Goal: Task Accomplishment & Management: Manage account settings

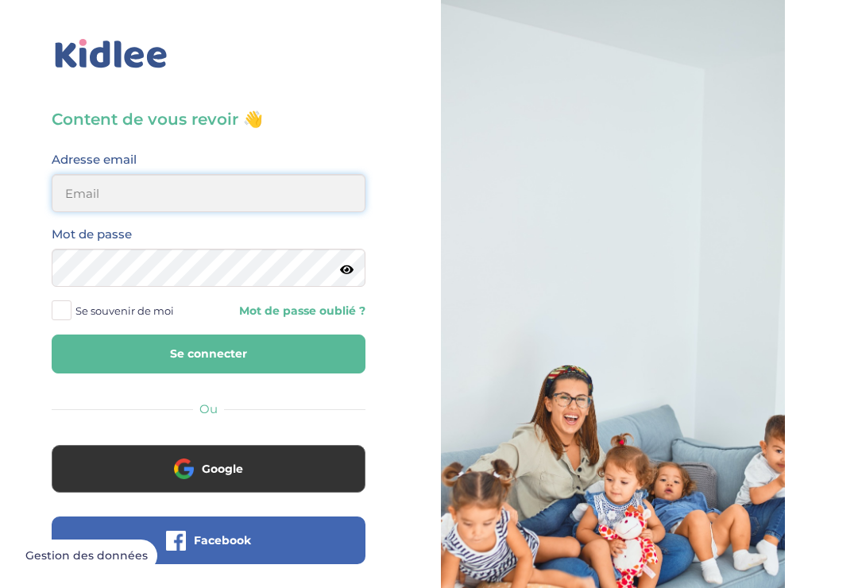
type input "gracenguya19@gmail.com"
click at [208, 354] on button "Se connecter" at bounding box center [209, 354] width 314 height 39
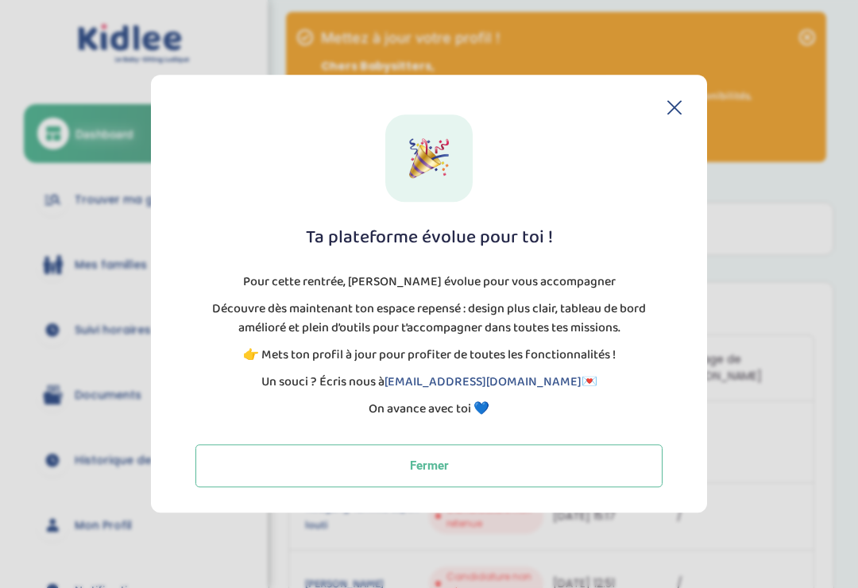
click at [673, 114] on icon at bounding box center [675, 107] width 14 height 14
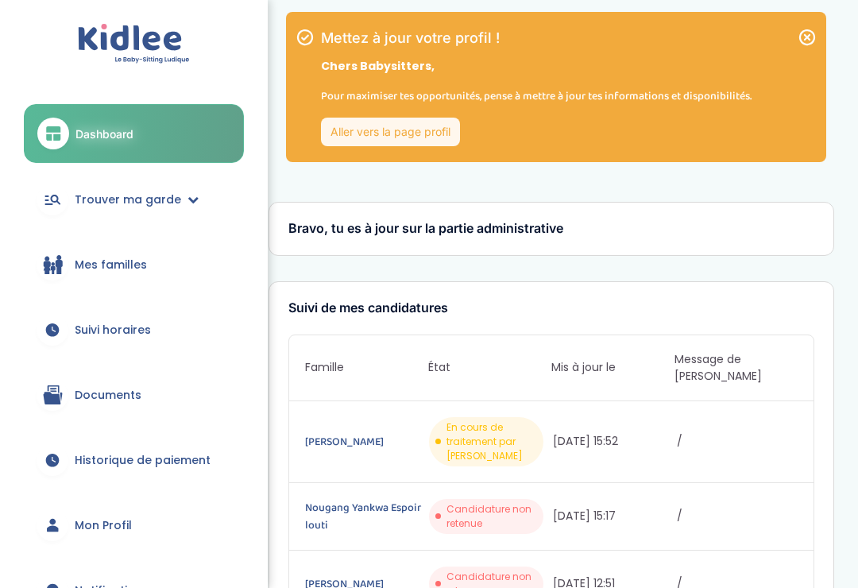
click at [686, 96] on p "Pour maximiser tes opportunités, pense à mettre à jour tes informations et disp…" at bounding box center [536, 95] width 431 height 17
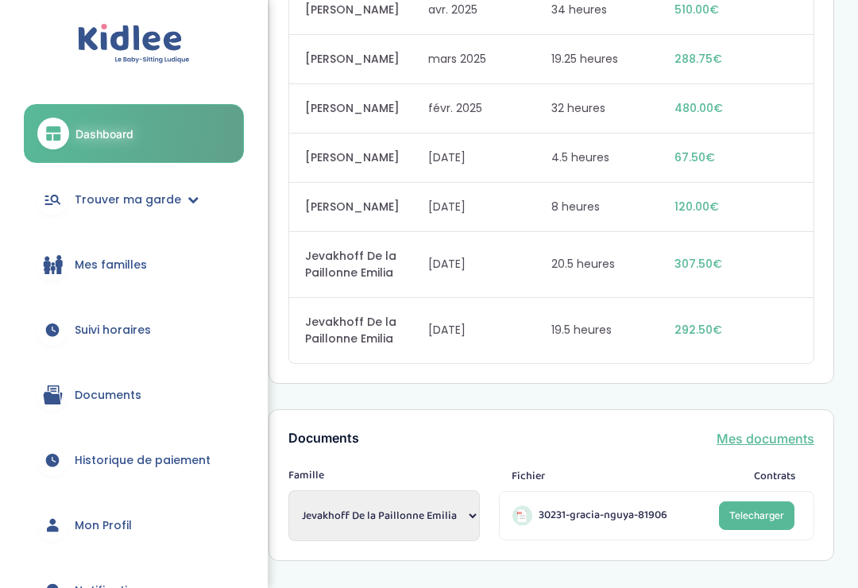
scroll to position [1897, 0]
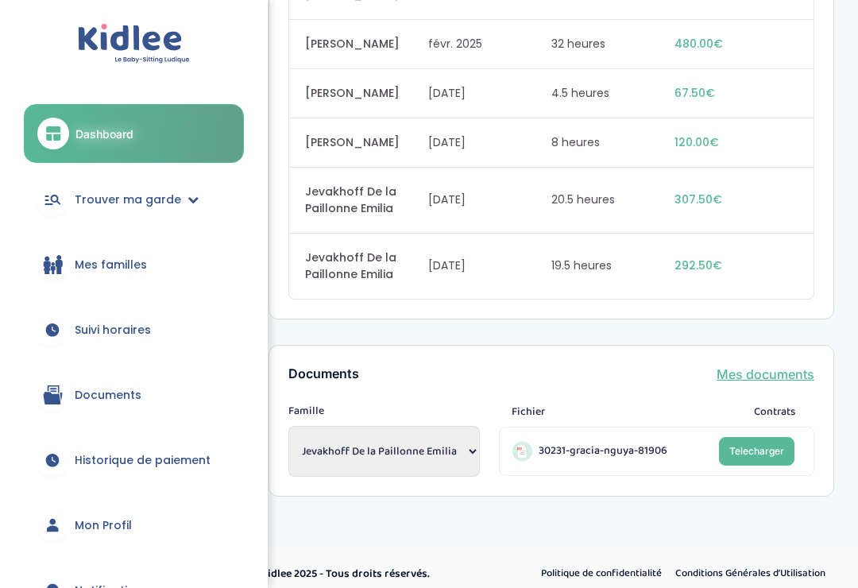
click at [110, 526] on span "Mon Profil" at bounding box center [103, 525] width 57 height 17
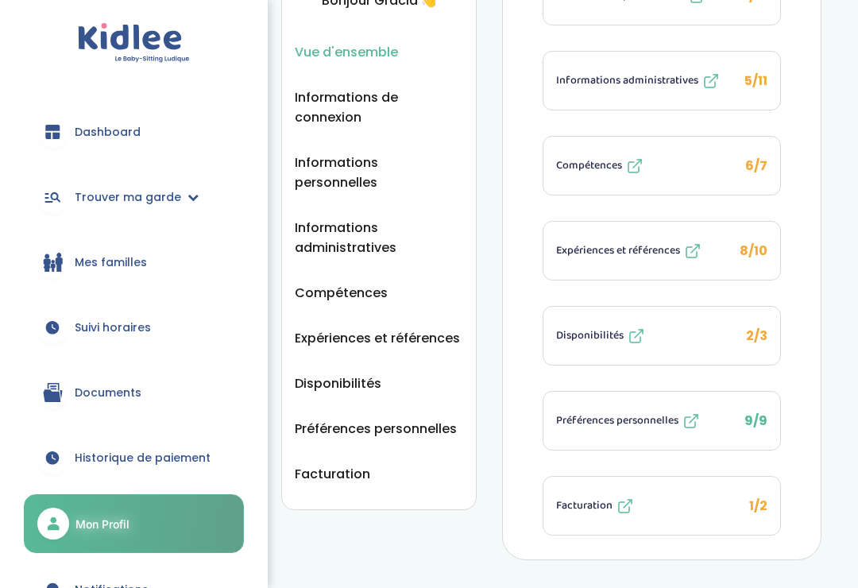
scroll to position [196, 0]
click at [72, 245] on link "Mes familles" at bounding box center [134, 262] width 220 height 57
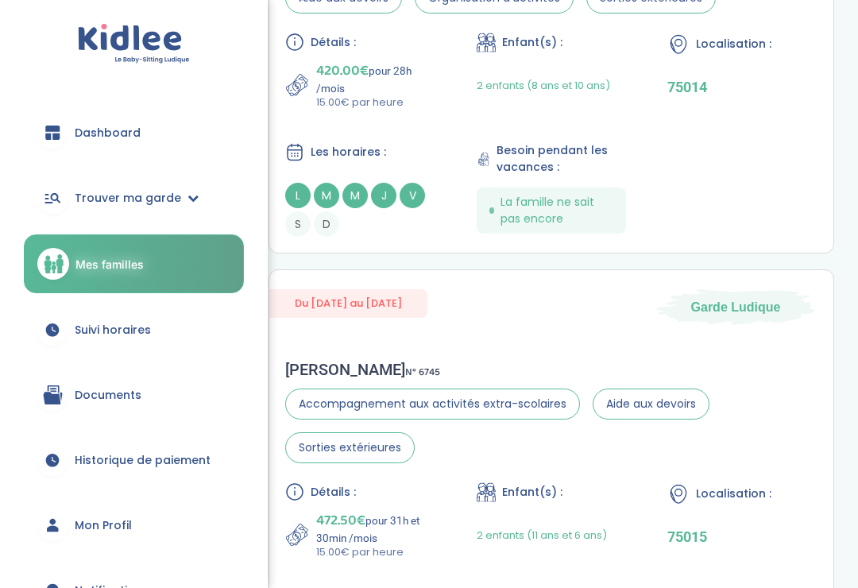
scroll to position [212, 0]
click at [128, 336] on span "Suivi horaires" at bounding box center [113, 330] width 76 height 17
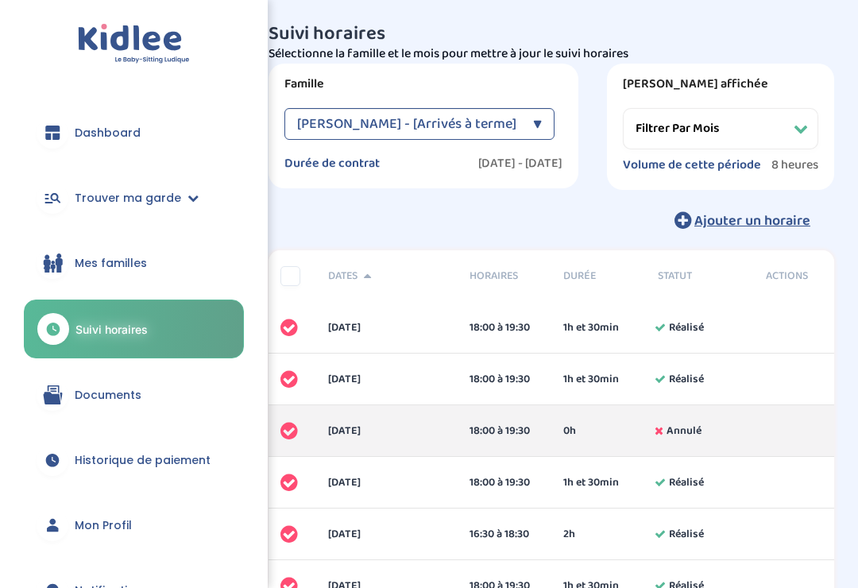
click at [525, 116] on div "Sousselier Adeline - [Arrivés à terme] ▼" at bounding box center [420, 124] width 270 height 32
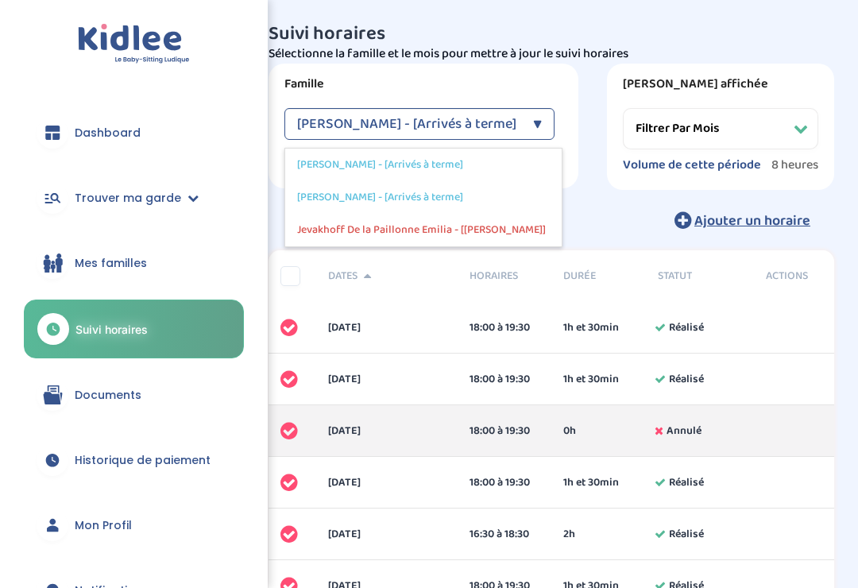
click at [465, 192] on div "Girard Marion - [Arrivés à terme]" at bounding box center [423, 197] width 277 height 33
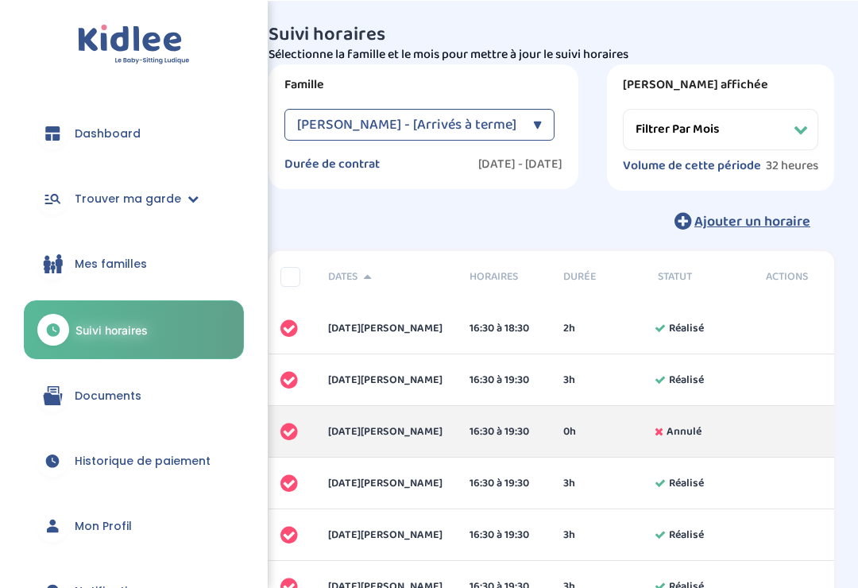
click at [788, 126] on select "Filtrer par mois janvier 2025 février 2025 mars 2025 avril 2025 mai 2025 juin 2…" at bounding box center [721, 128] width 196 height 41
click at [809, 122] on select "Filtrer par mois janvier 2025 février 2025 mars 2025 avril 2025 mai 2025 juin 2…" at bounding box center [721, 128] width 196 height 41
select select "février 2025"
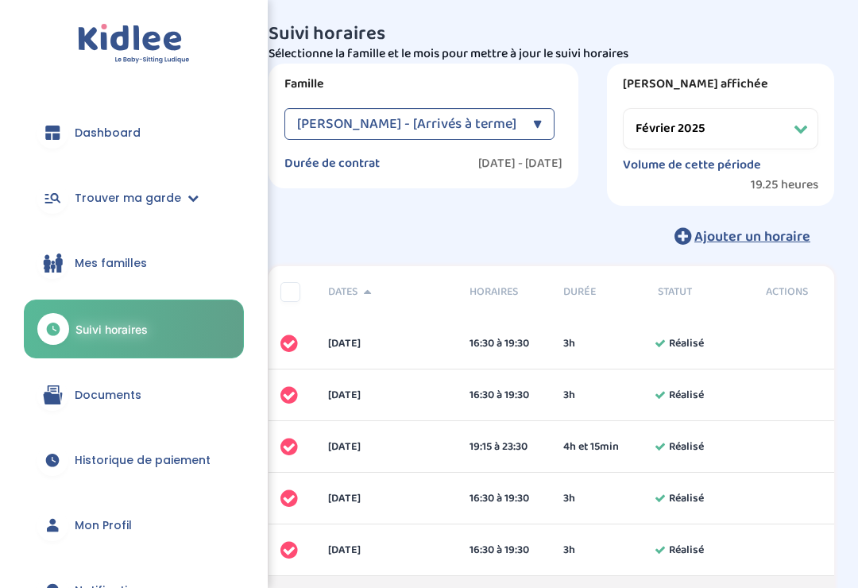
click at [122, 401] on span "Documents" at bounding box center [108, 395] width 67 height 17
click at [116, 390] on span "Documents" at bounding box center [108, 395] width 67 height 17
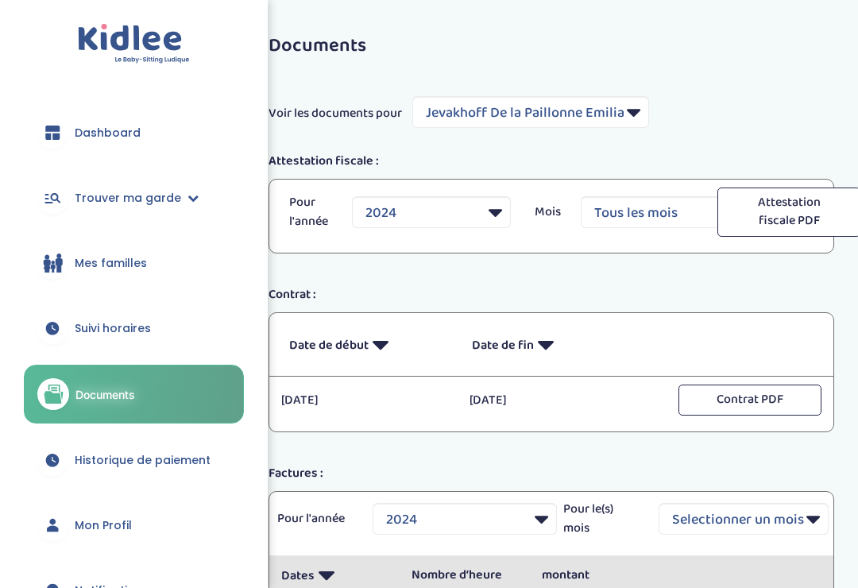
select select "5909"
select select "2024"
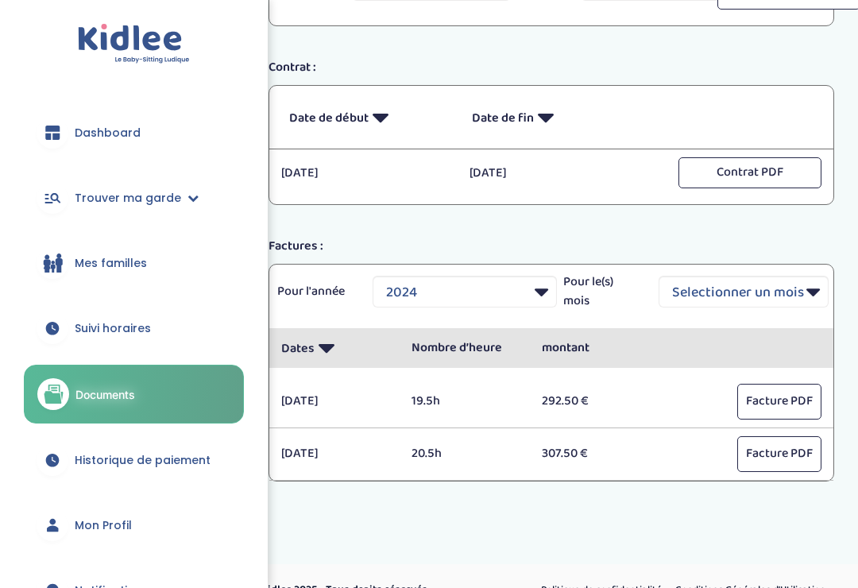
click at [133, 524] on link "Mon Profil" at bounding box center [134, 525] width 220 height 57
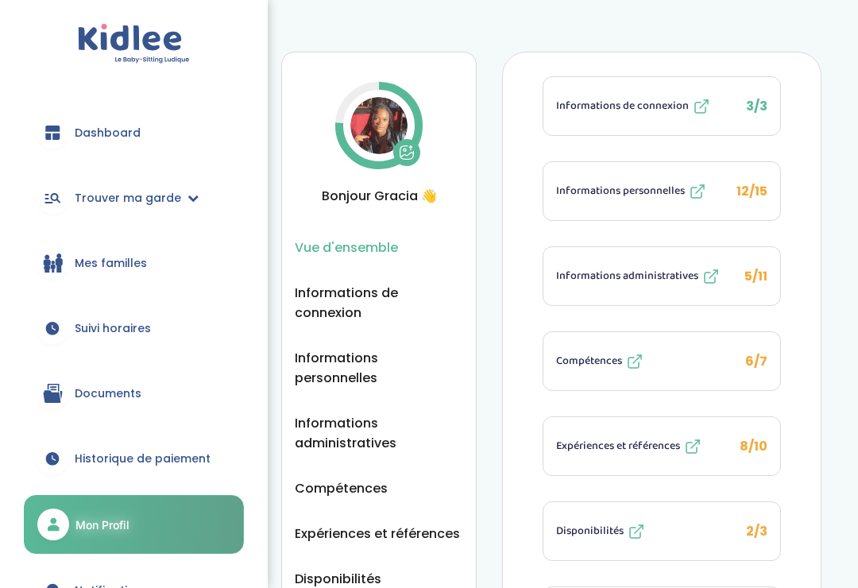
click at [630, 200] on div "Informations personnelles" at bounding box center [631, 191] width 151 height 19
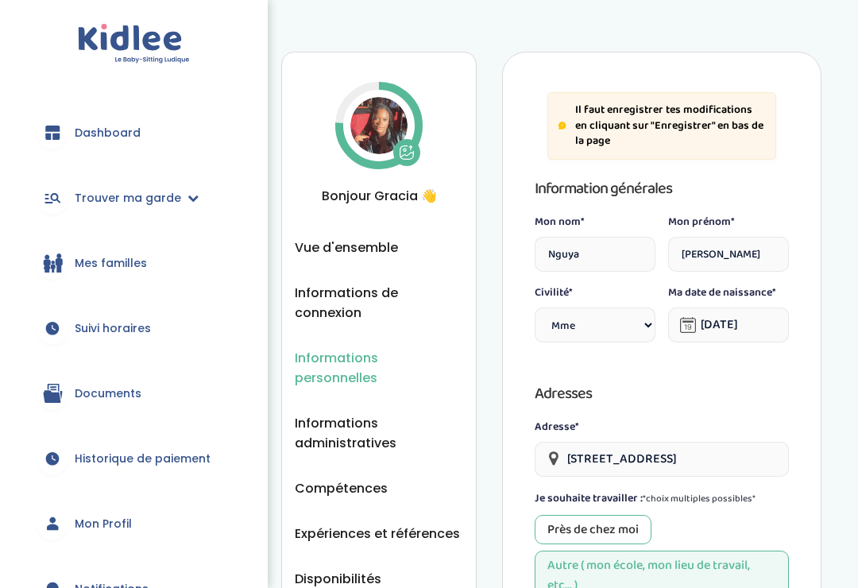
select select "1"
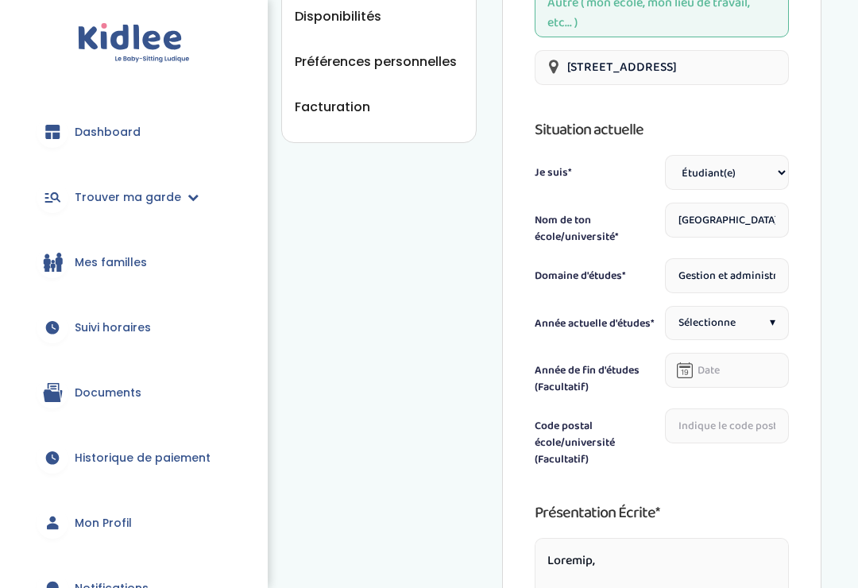
scroll to position [563, 0]
click at [746, 273] on input "Gestion et administration" at bounding box center [727, 275] width 124 height 35
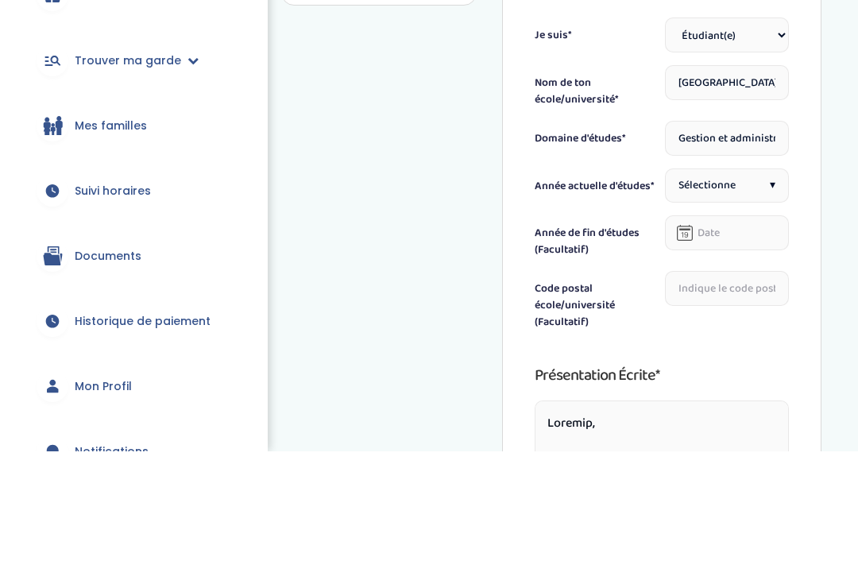
click at [726, 258] on input "Gestion et administration" at bounding box center [727, 275] width 124 height 35
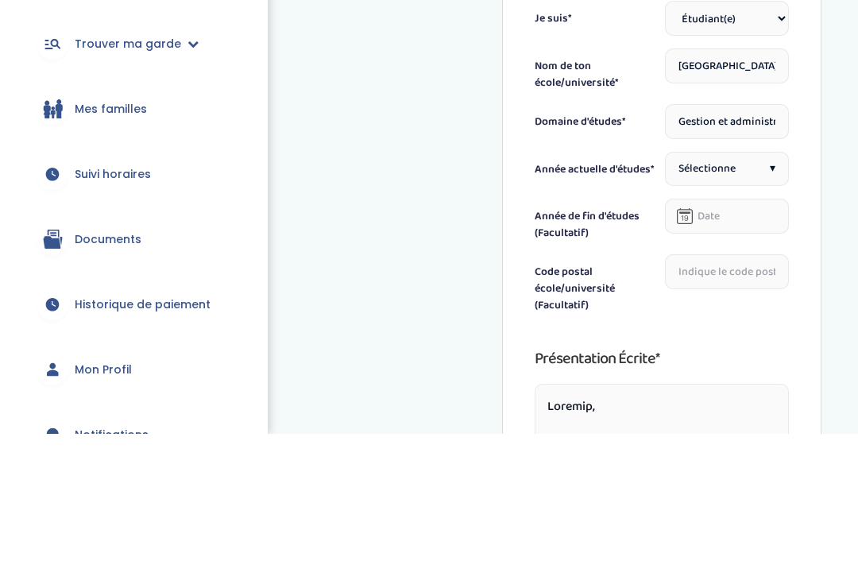
click at [777, 306] on div "Sélectionne ▾" at bounding box center [727, 323] width 124 height 34
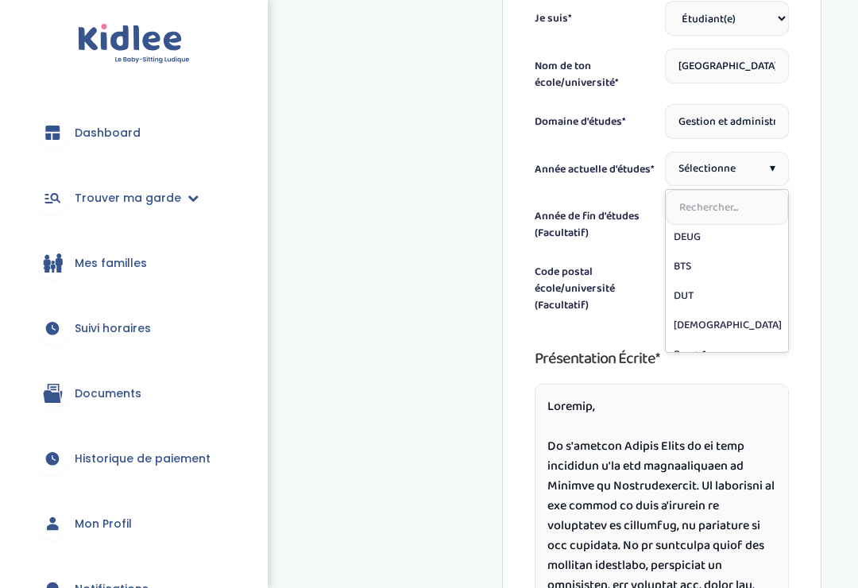
scroll to position [86, 0]
click at [736, 128] on input "Gestion et administration" at bounding box center [727, 121] width 124 height 35
click at [778, 126] on input "Gestiadministration" at bounding box center [727, 121] width 124 height 35
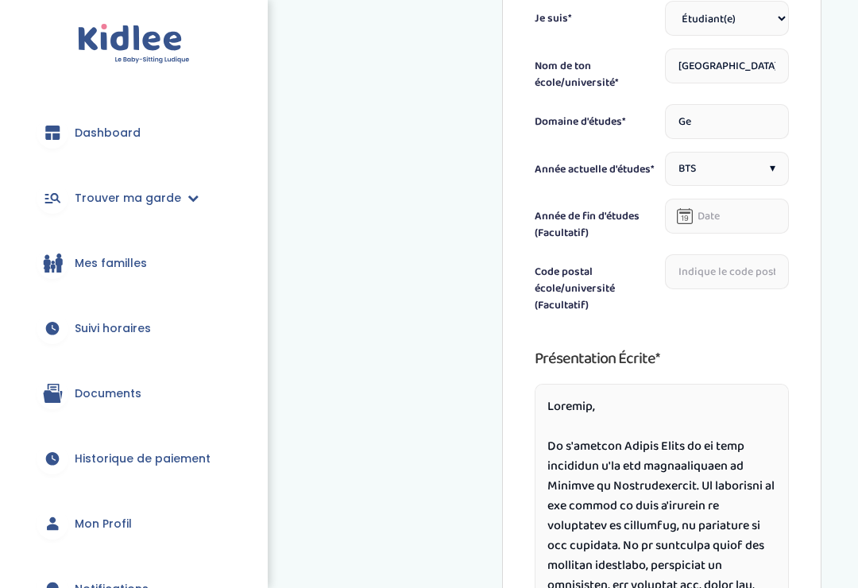
type input "G"
type input "Assurance"
click at [703, 231] on input "text" at bounding box center [727, 216] width 124 height 35
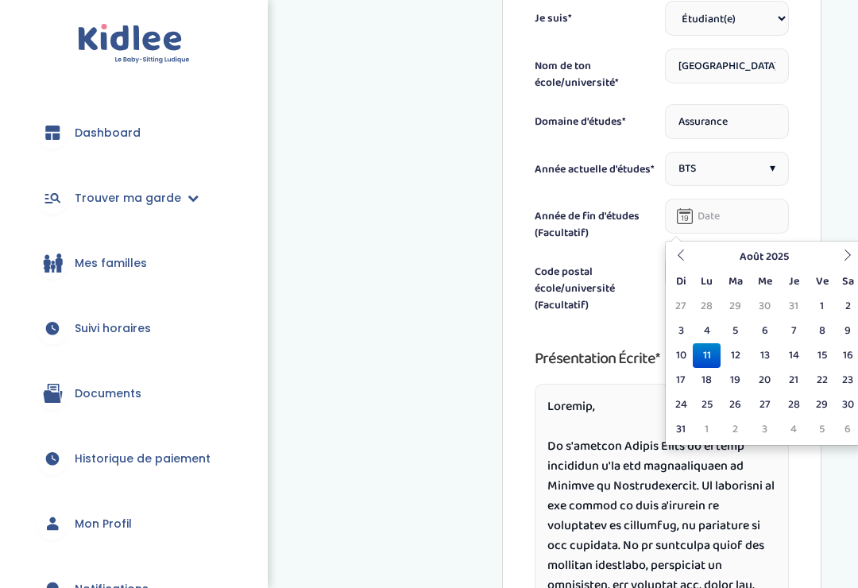
click at [771, 254] on th "Août 2025" at bounding box center [764, 257] width 143 height 25
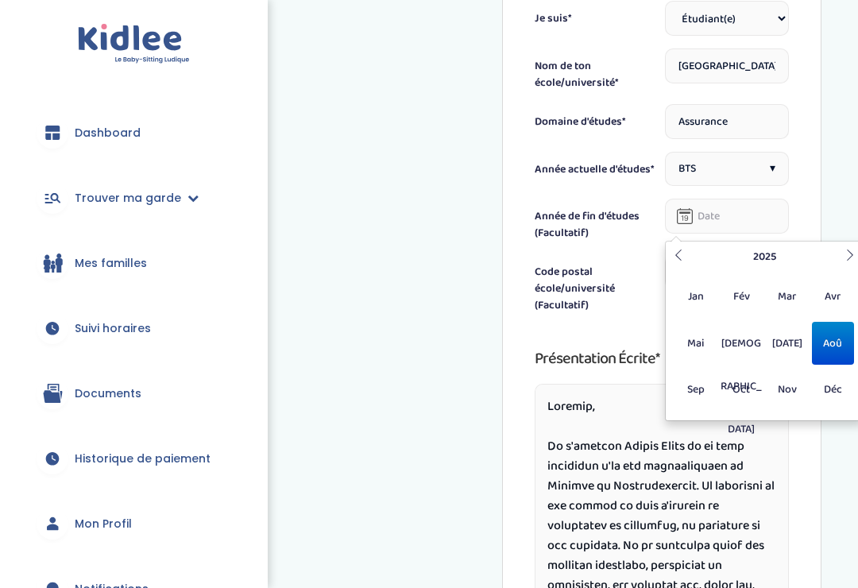
click at [779, 256] on th "2025" at bounding box center [764, 257] width 153 height 25
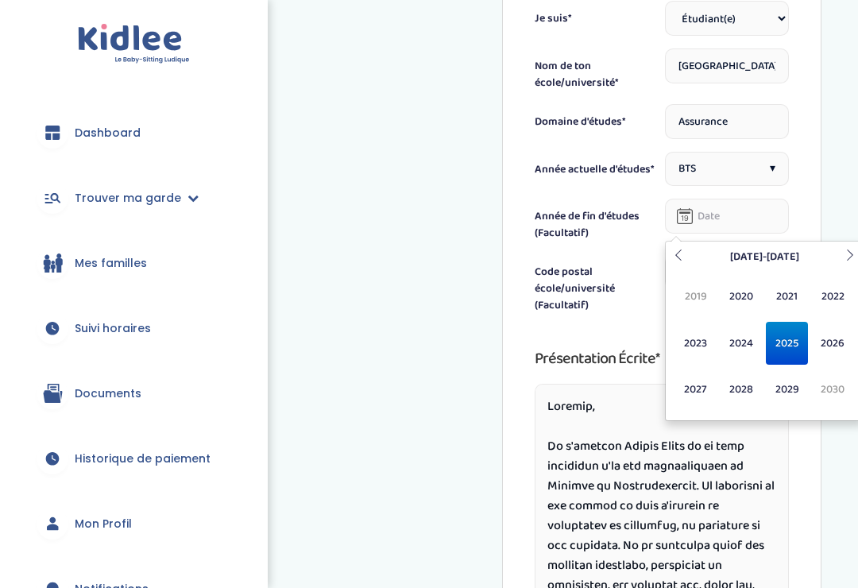
click at [703, 390] on span "2027" at bounding box center [696, 389] width 42 height 43
click at [459, 493] on div "Informations personnelles Vue d'ensemble Informations de connexion Informations…" at bounding box center [551, 95] width 541 height 1520
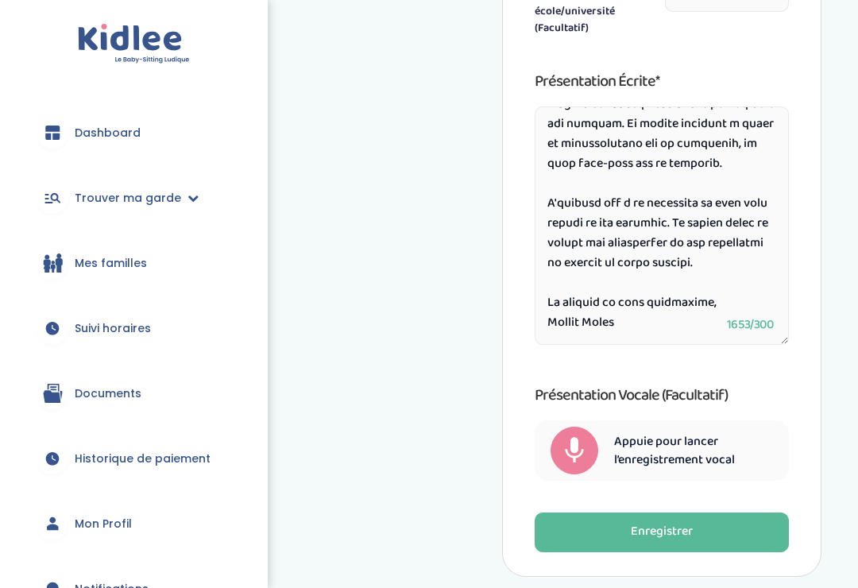
scroll to position [946, 0]
click at [115, 455] on span "Historique de paiement" at bounding box center [143, 459] width 136 height 17
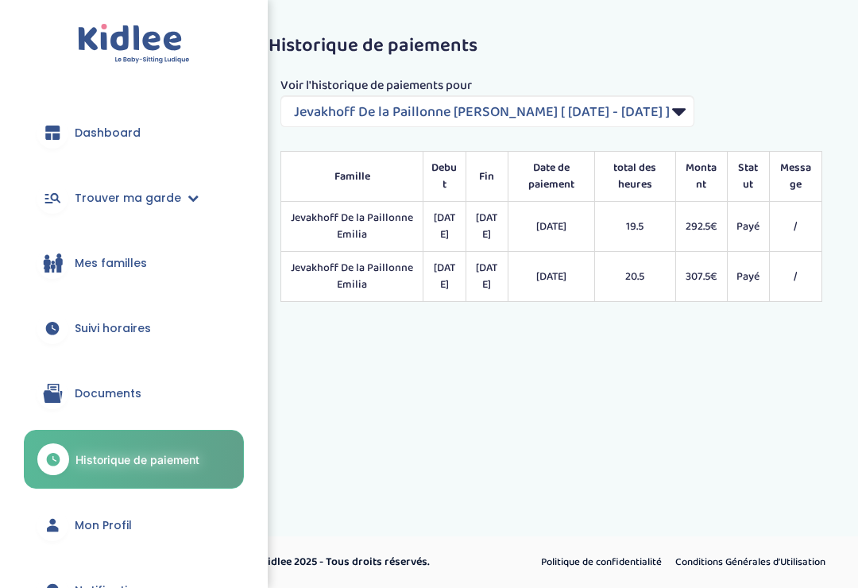
select select "1617"
click at [126, 188] on link "Trouver ma garde" at bounding box center [134, 197] width 220 height 57
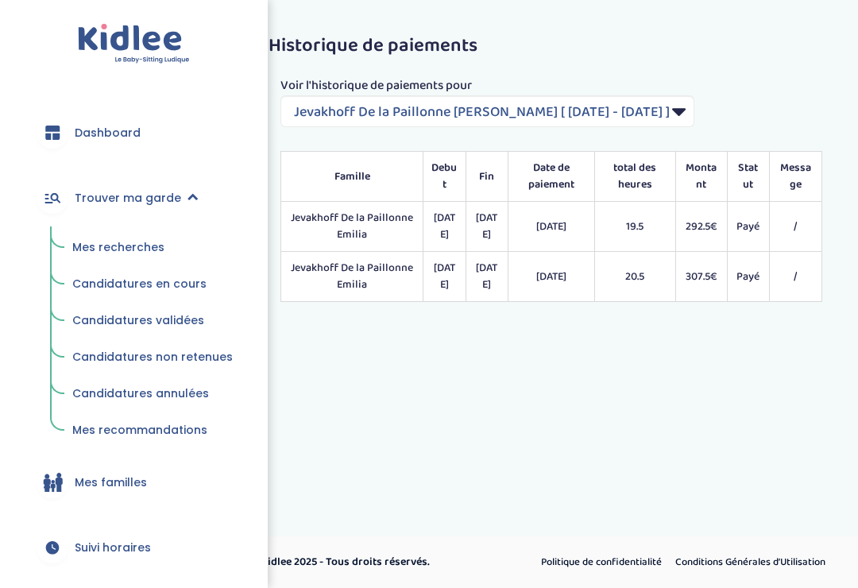
click at [101, 255] on link "Mes recherches" at bounding box center [152, 248] width 183 height 30
click at [102, 254] on span "Mes recherches" at bounding box center [118, 247] width 92 height 16
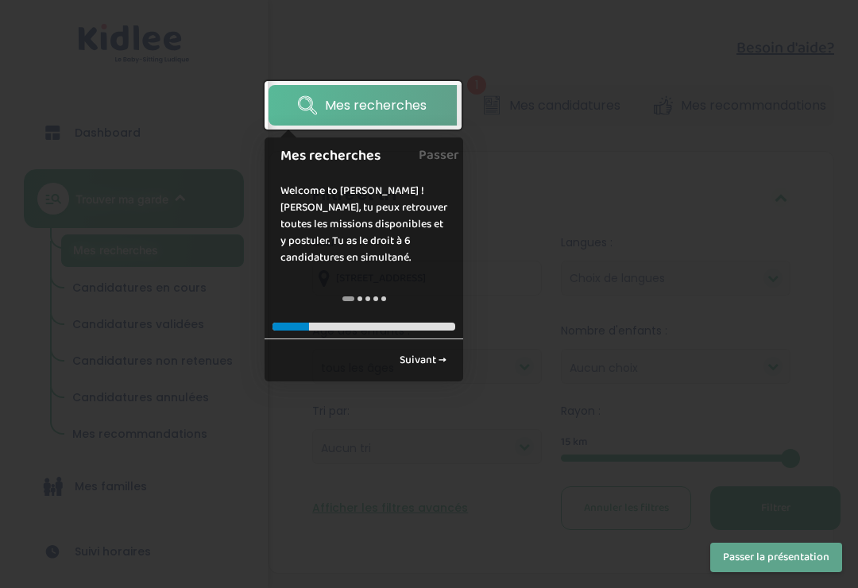
click at [419, 363] on link "Suivant →" at bounding box center [423, 360] width 64 height 26
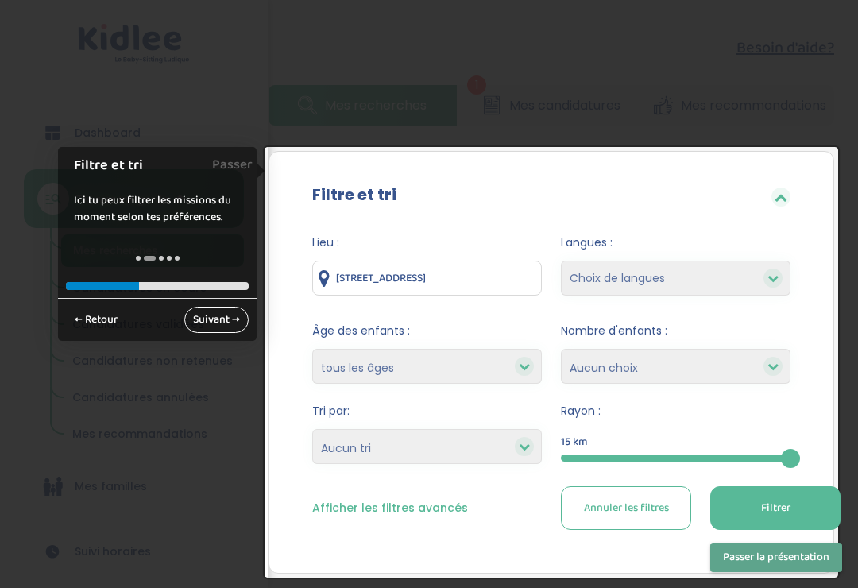
scroll to position [92, 0]
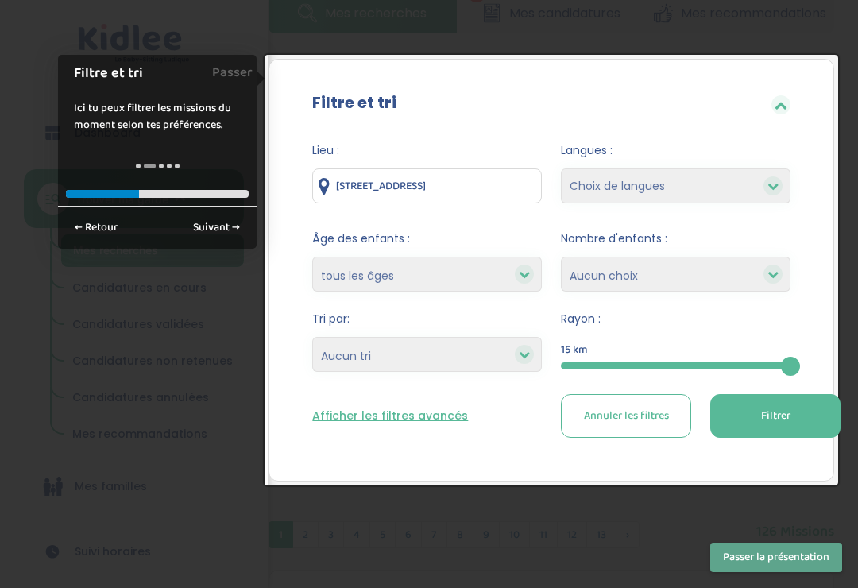
click at [499, 265] on select "moins de 3 ans entre 3 et 6 ans plus de 6 ans tous les âges" at bounding box center [427, 274] width 230 height 35
select select "3-6"
click at [752, 183] on select "Choix de langues Allemand Anglais Espagnol Grec Russe Français Coréen" at bounding box center [676, 186] width 230 height 35
select select "12"
select select
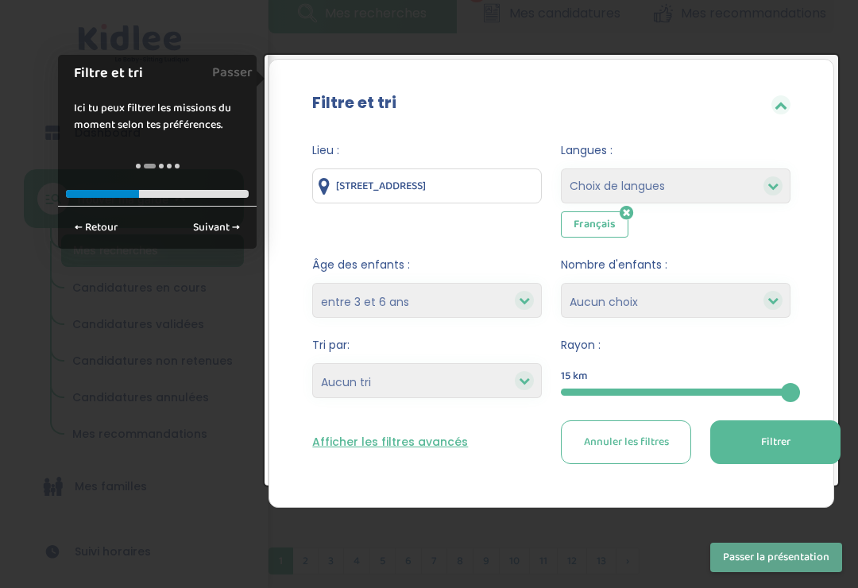
click at [459, 378] on select "Heures par semaine (croissant) Heures par semaine (décroissant) Date de démarra…" at bounding box center [427, 380] width 230 height 35
click at [762, 284] on select "1 2 3 4 Aucun choix" at bounding box center [676, 300] width 230 height 35
select select "2"
click at [762, 441] on span "Filtrer" at bounding box center [776, 442] width 29 height 17
click at [745, 436] on button "Filtrer" at bounding box center [776, 442] width 130 height 44
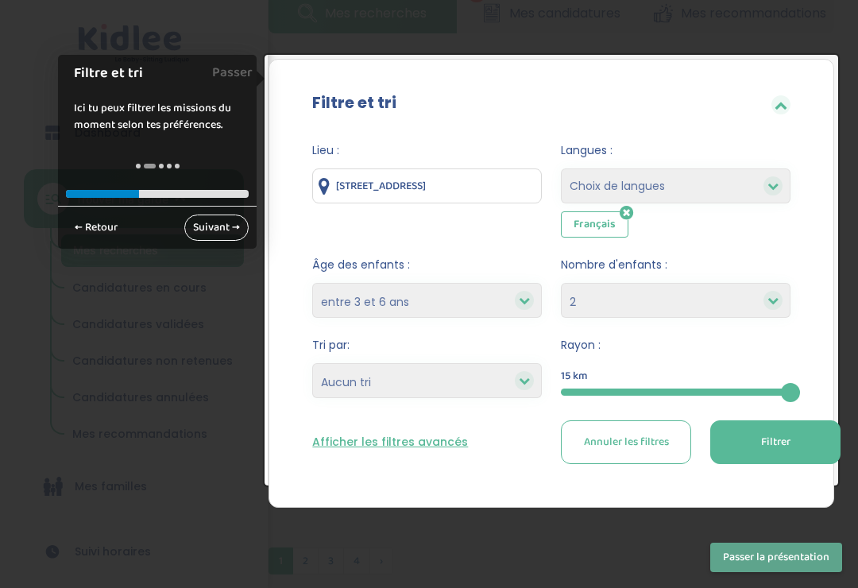
click at [207, 228] on link "Suivant →" at bounding box center [216, 228] width 64 height 26
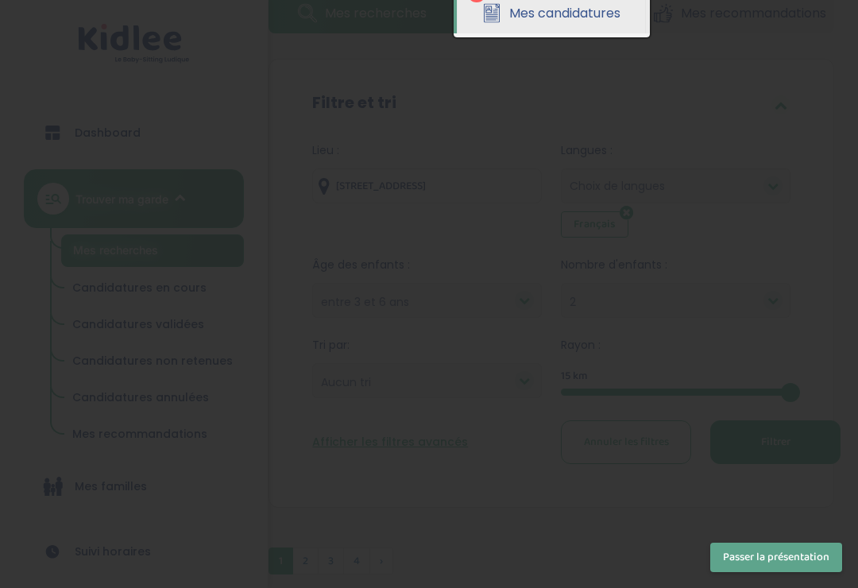
scroll to position [0, 0]
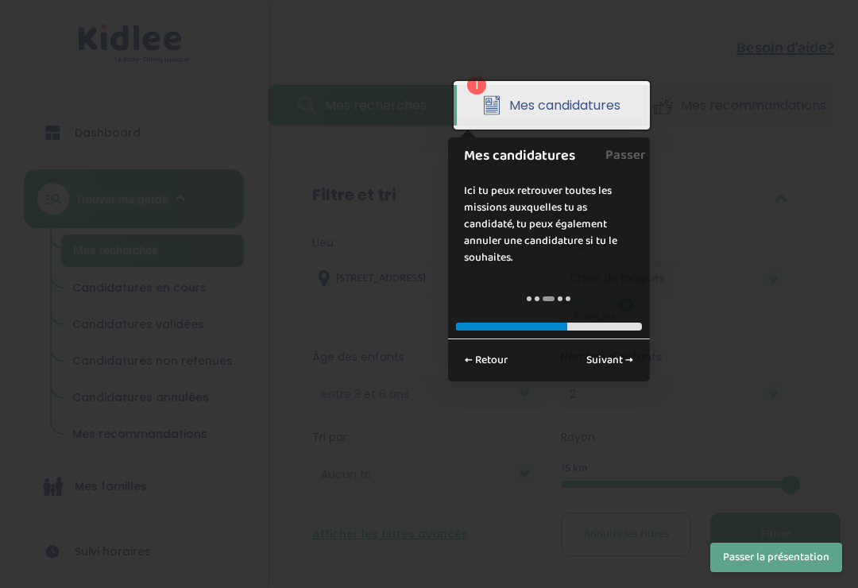
click at [775, 559] on button "Passer la présentation" at bounding box center [777, 557] width 132 height 29
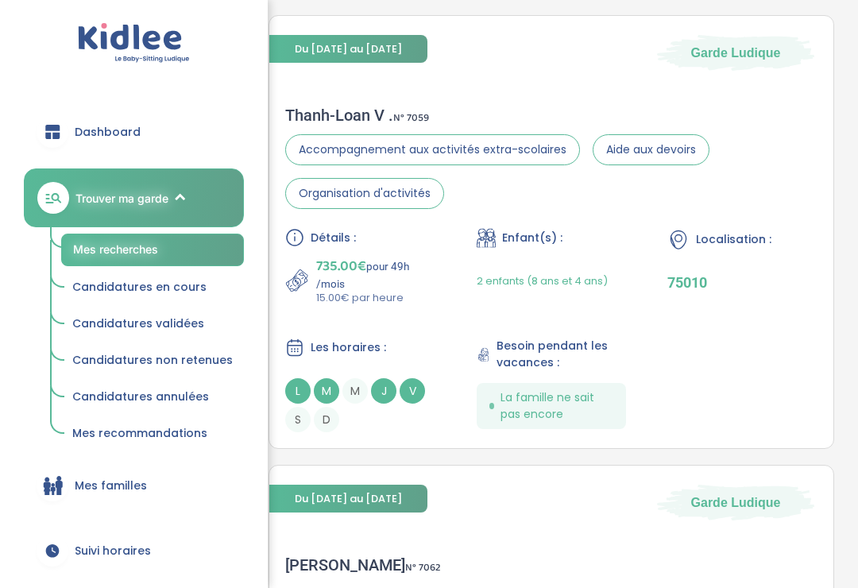
scroll to position [2217, 0]
click at [780, 331] on div "Détails : 735.00€ pour 49h /mois 15.00€ par heure Enfant(s) : 2 enfants (8 ans …" at bounding box center [551, 330] width 533 height 204
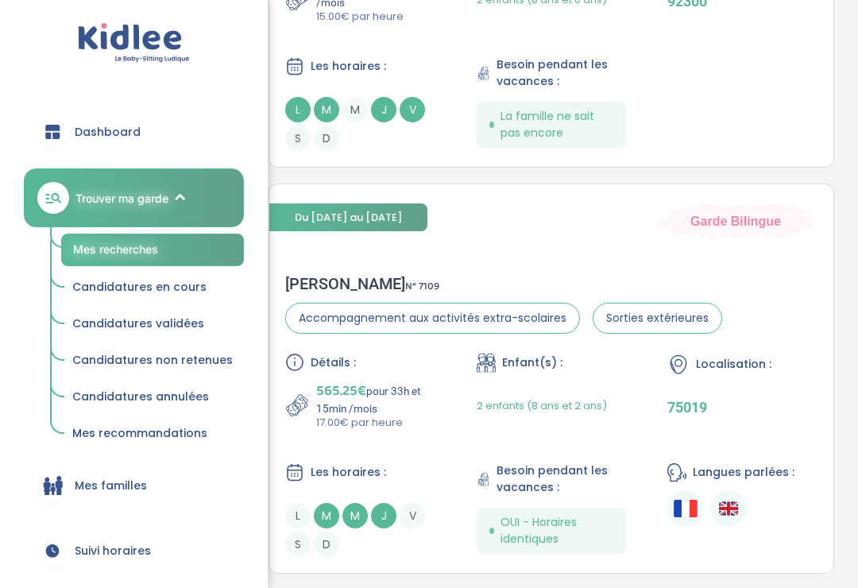
scroll to position [4259, 0]
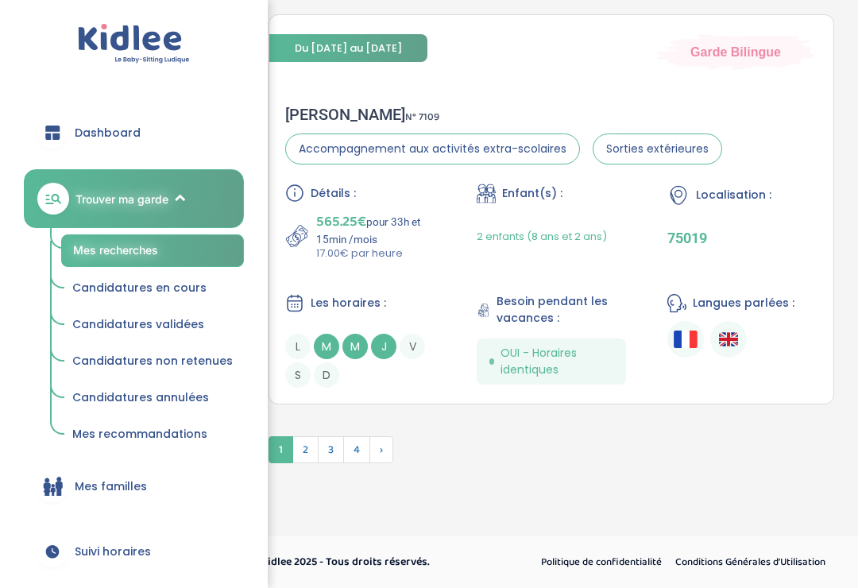
click at [161, 285] on span "Candidatures en cours" at bounding box center [139, 288] width 134 height 16
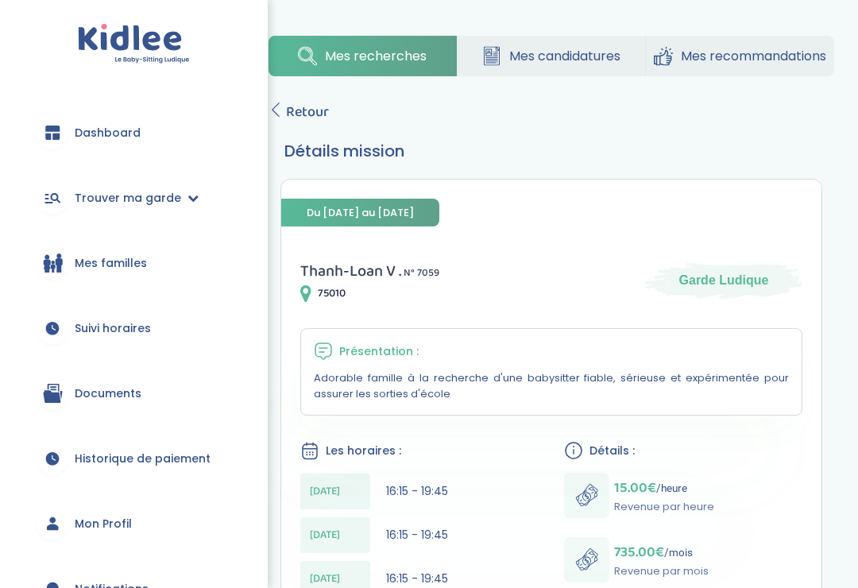
click at [286, 101] on span "Retour" at bounding box center [307, 112] width 43 height 22
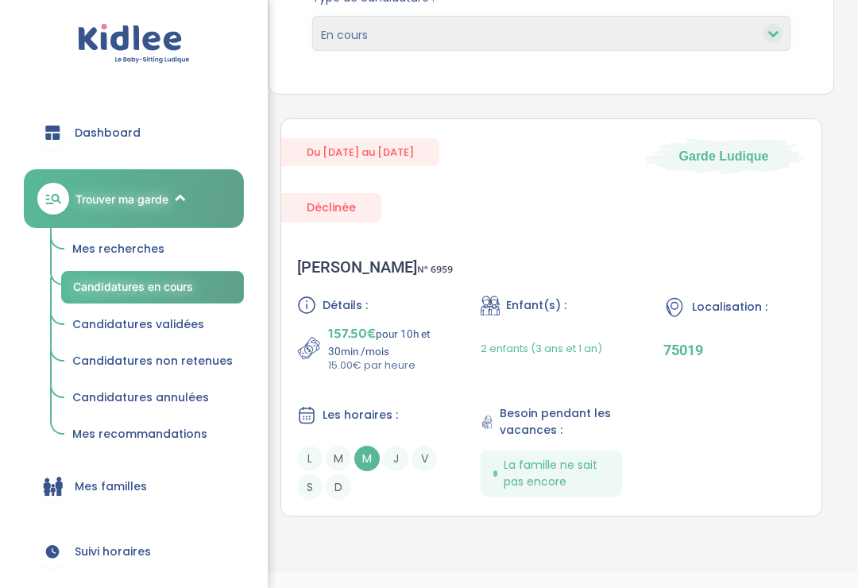
scroll to position [259, 0]
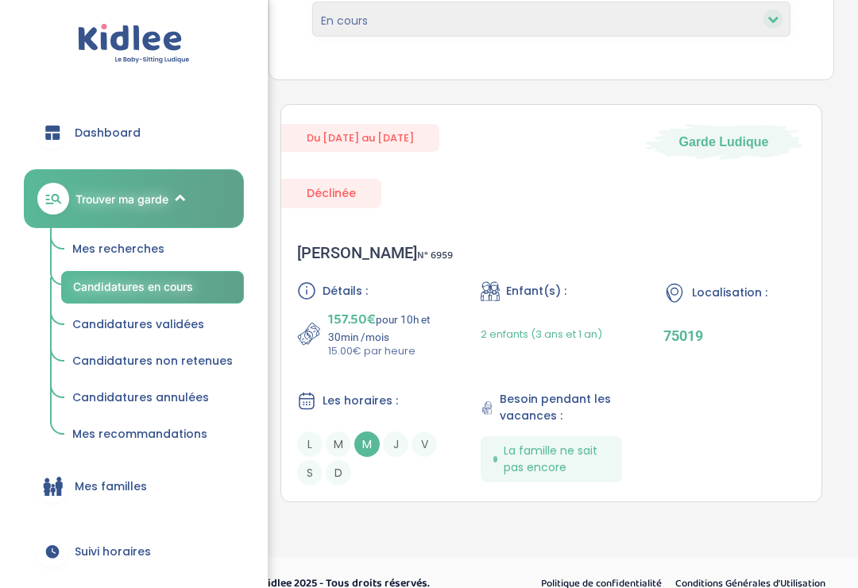
click at [157, 326] on span "Candidatures validées" at bounding box center [138, 324] width 132 height 16
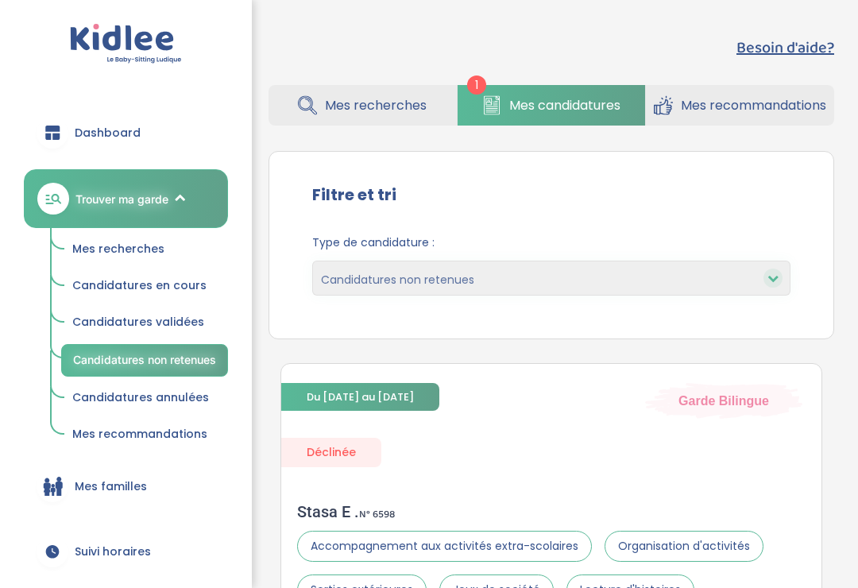
select select "declined"
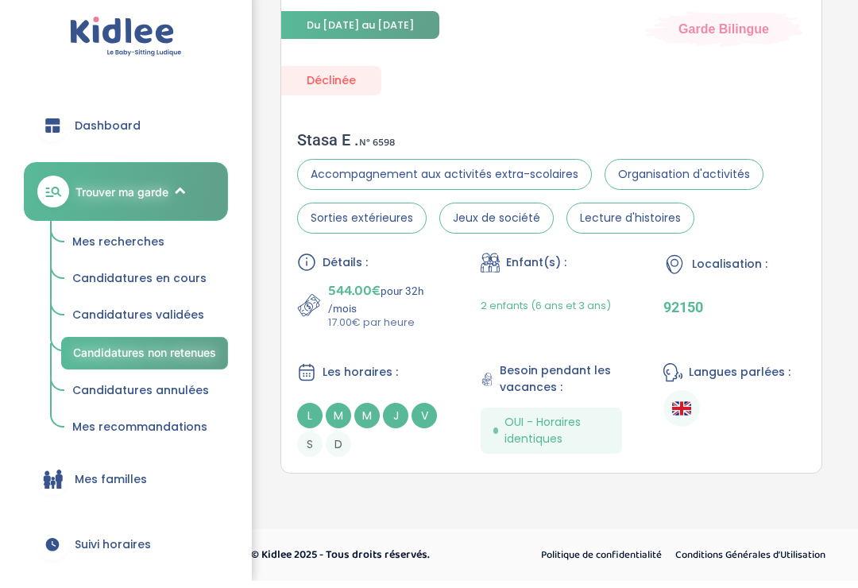
scroll to position [299, 0]
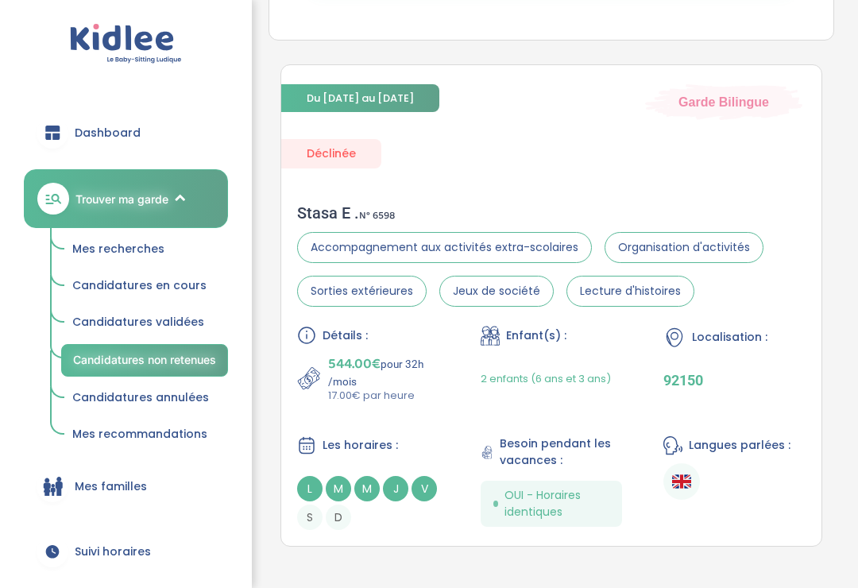
click at [128, 428] on span "Mes recommandations" at bounding box center [139, 434] width 135 height 16
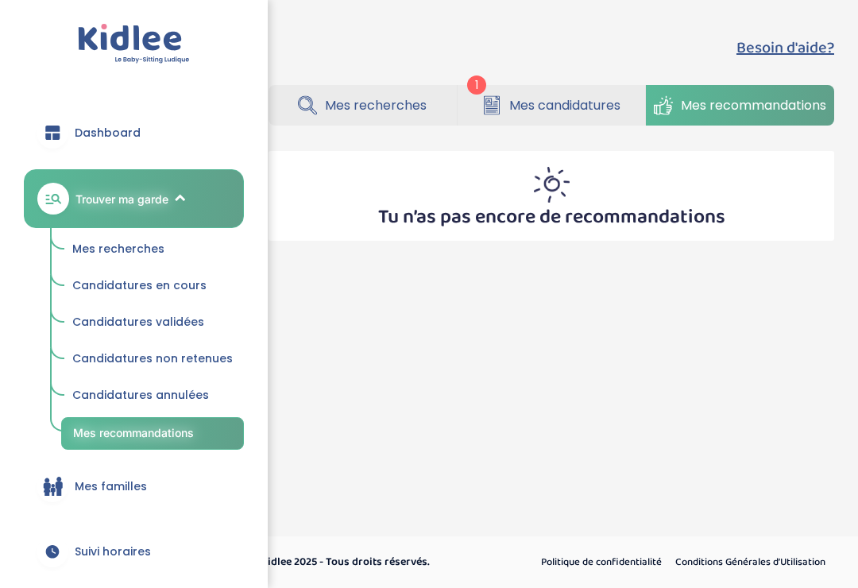
click at [537, 94] on link "Mes candidatures" at bounding box center [552, 105] width 188 height 41
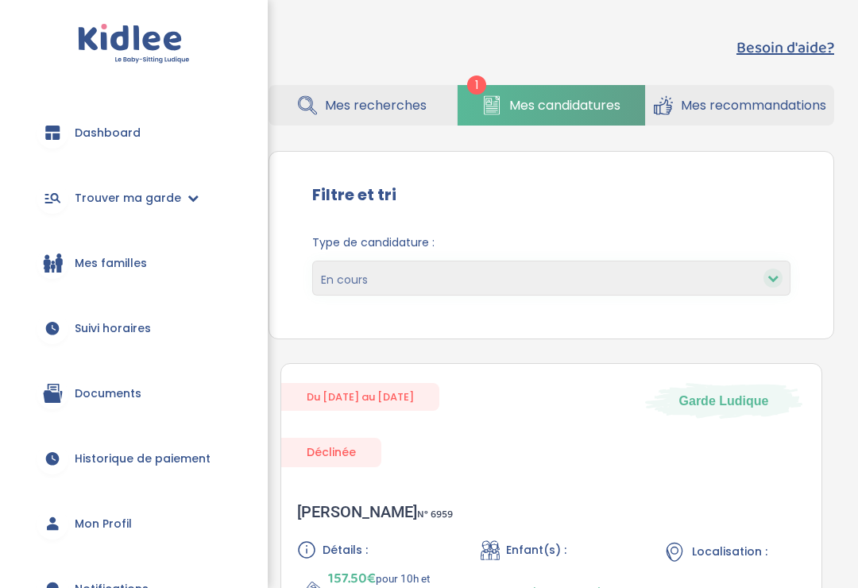
click at [157, 195] on span "Trouver ma garde" at bounding box center [128, 198] width 107 height 17
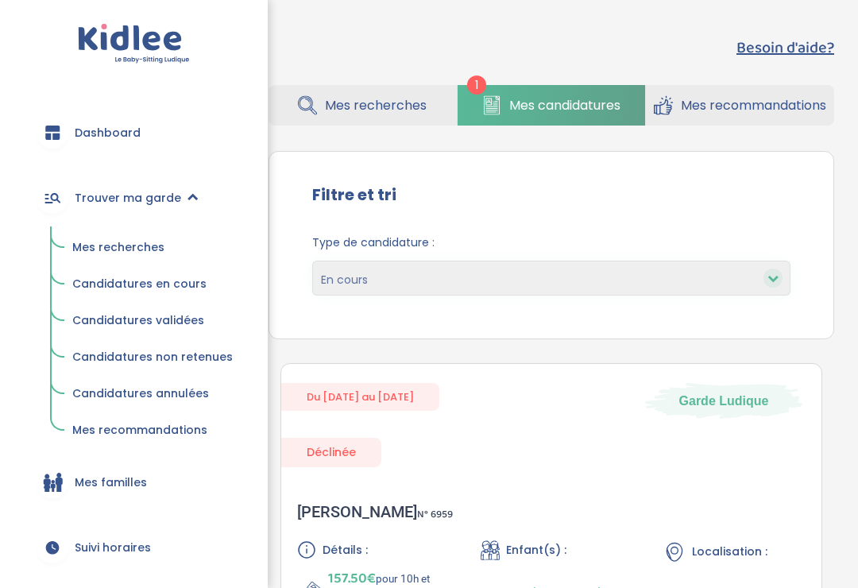
click at [89, 250] on span "Mes recherches" at bounding box center [118, 247] width 92 height 16
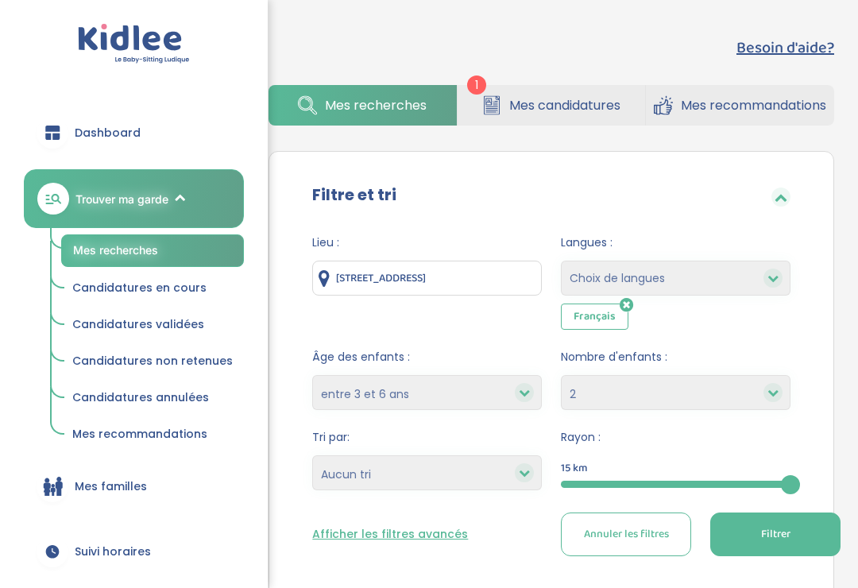
select select "3-6"
select select "2"
click at [620, 305] on icon at bounding box center [627, 305] width 14 height 16
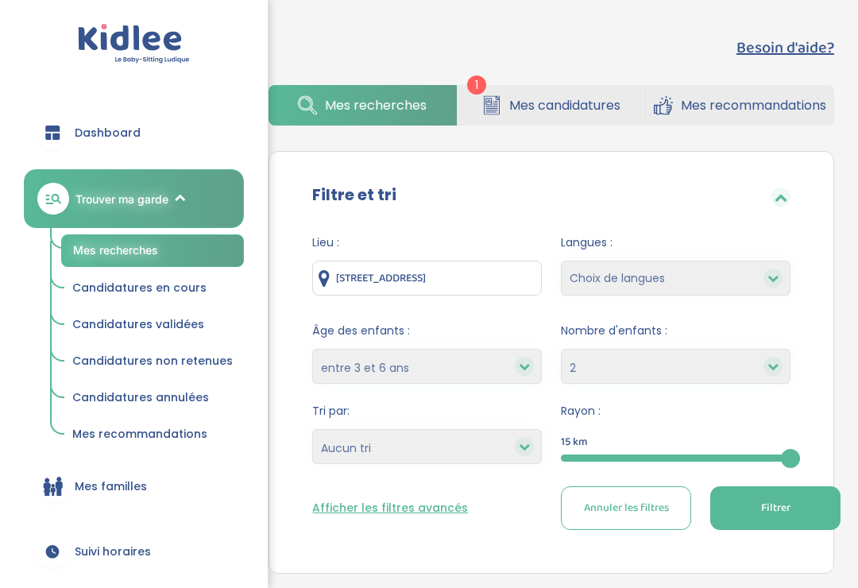
click at [616, 306] on form "Lieu : [STREET_ADDRESS] Langues : Choix de langues Allemand Anglais Espagnol Gr…" at bounding box center [551, 382] width 479 height 296
click at [611, 502] on span "Annuler les filtres" at bounding box center [626, 508] width 85 height 17
select select "indifferent"
select select
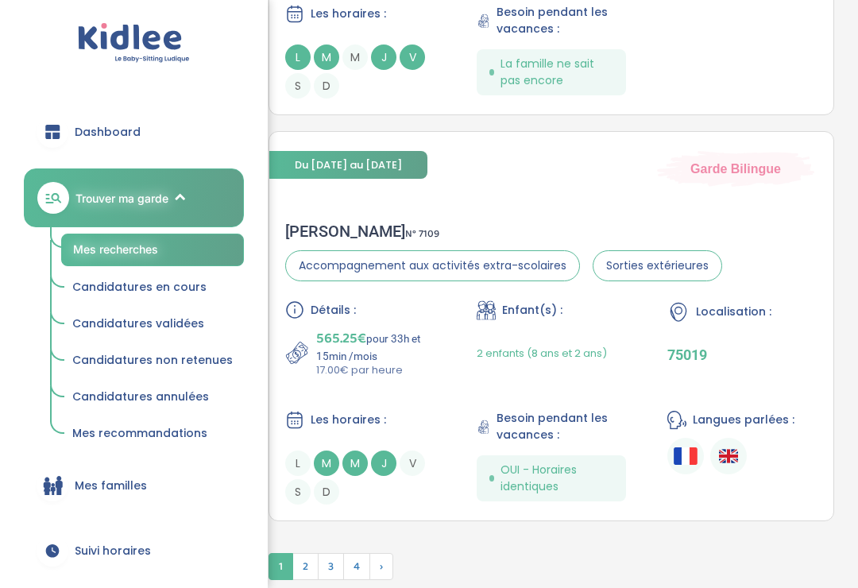
scroll to position [4233, 0]
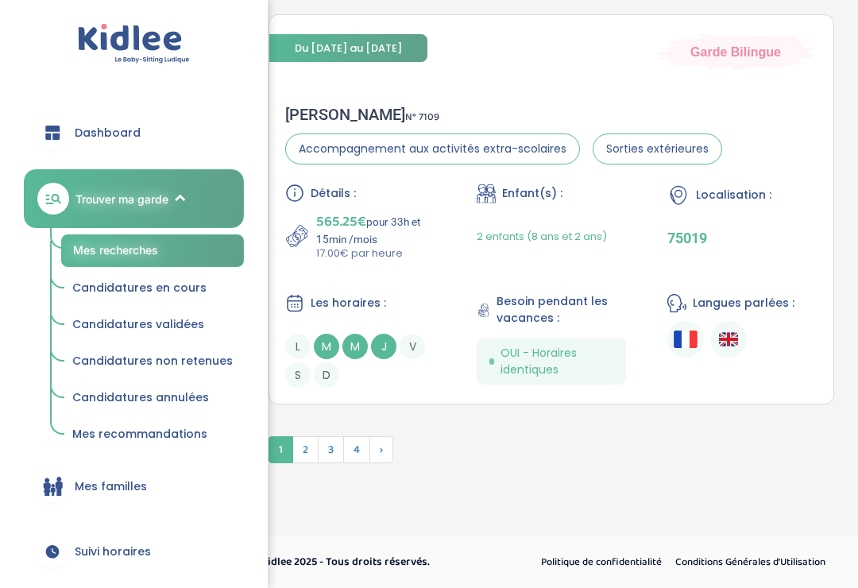
click at [304, 463] on span "2" at bounding box center [306, 449] width 26 height 27
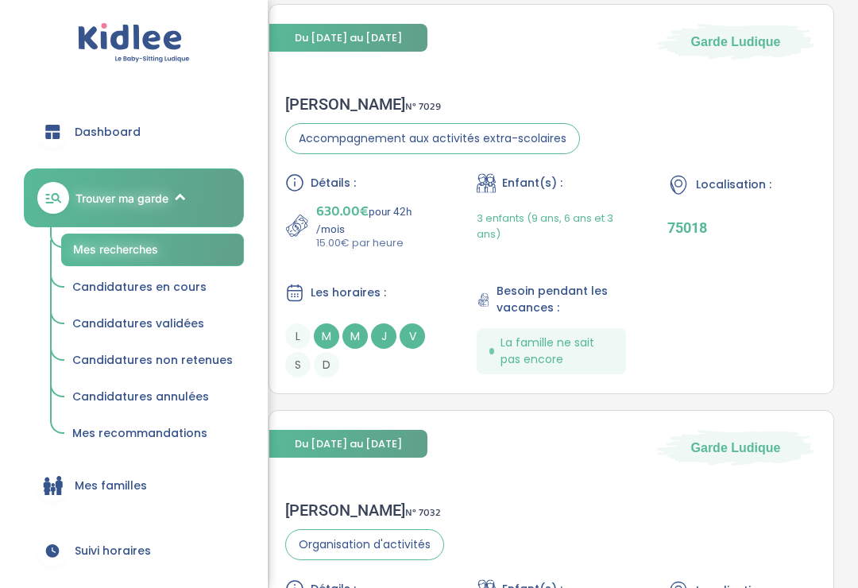
scroll to position [2777, 0]
click at [714, 307] on div "Détails : 630.00€ pour 42h /mois 15.00€ par heure Enfant(s) : 3 enfants (9 ans,…" at bounding box center [551, 275] width 533 height 204
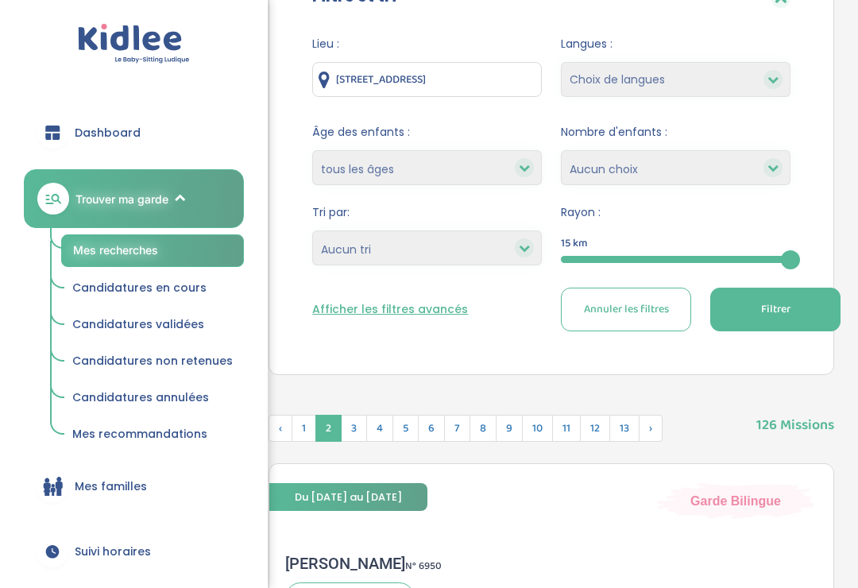
scroll to position [186, 0]
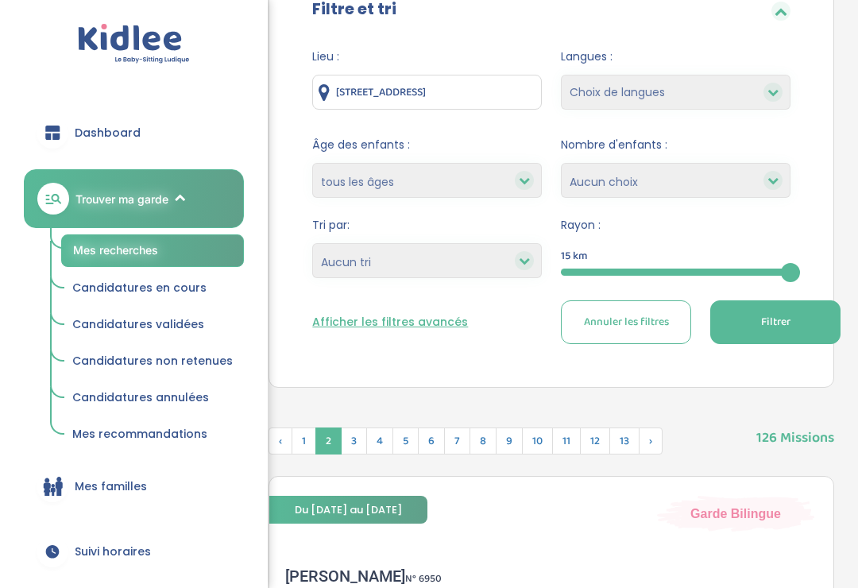
click at [358, 440] on span "3" at bounding box center [354, 441] width 26 height 27
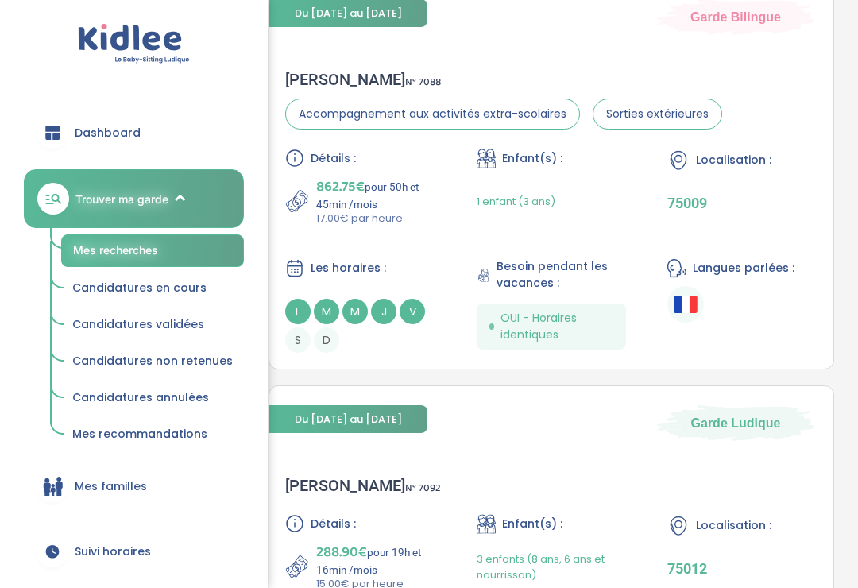
scroll to position [3082, 0]
click at [773, 227] on div "Localisation : 75009" at bounding box center [743, 188] width 150 height 78
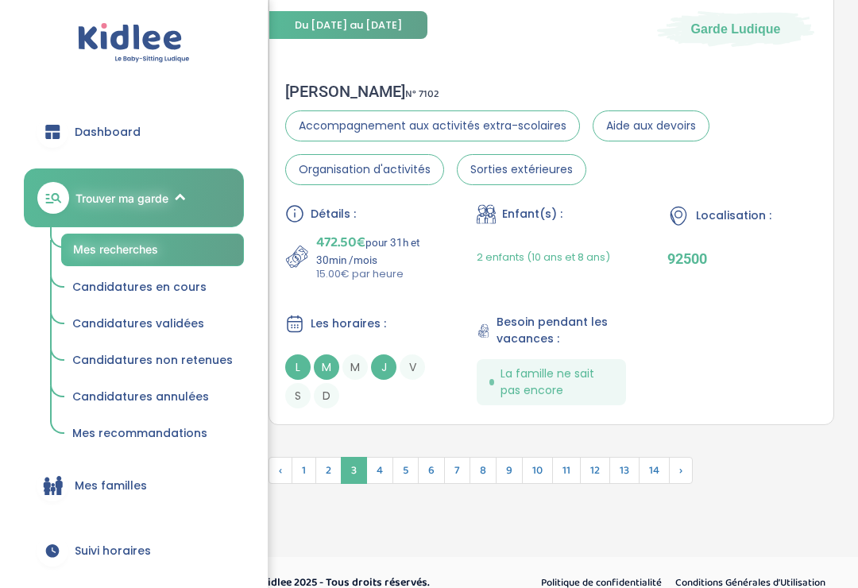
scroll to position [4277, 0]
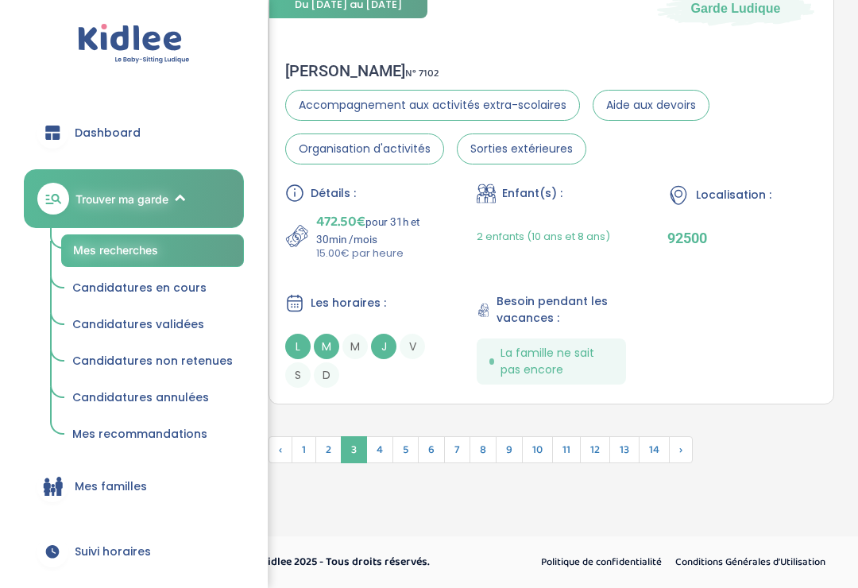
click at [386, 463] on span "4" at bounding box center [379, 449] width 27 height 27
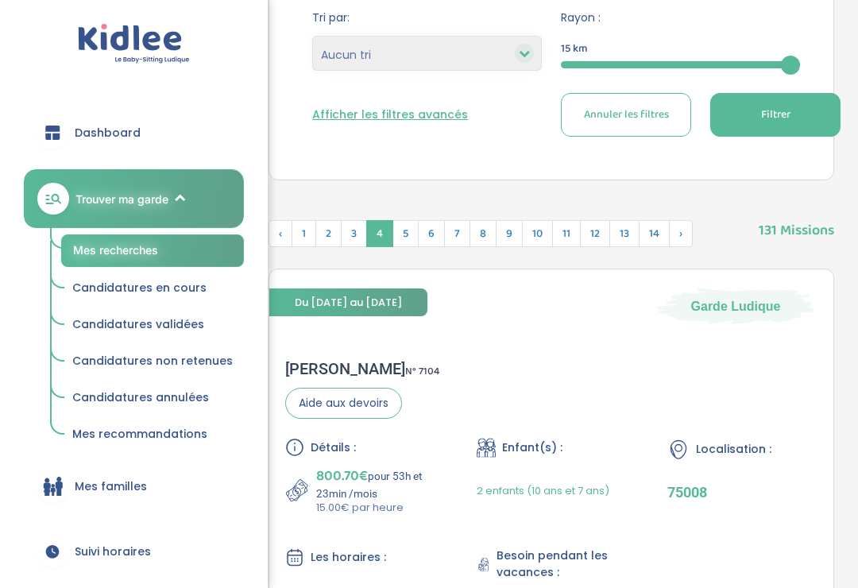
scroll to position [393, 0]
click at [413, 228] on span "5" at bounding box center [406, 234] width 26 height 27
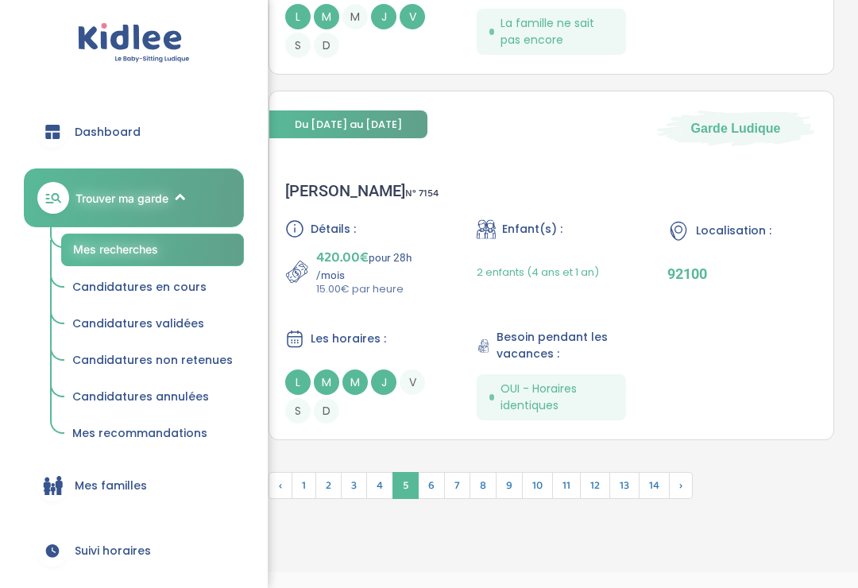
scroll to position [4401, 0]
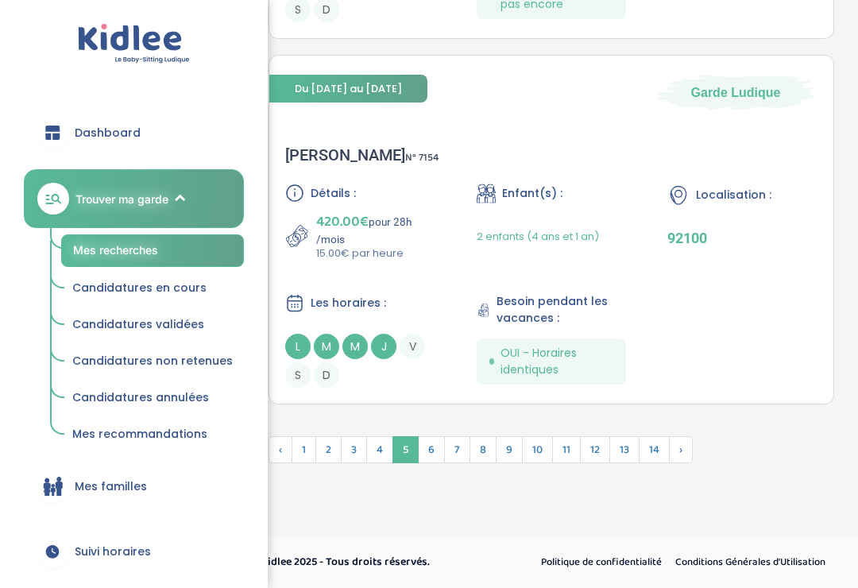
click at [440, 463] on span "6" at bounding box center [431, 449] width 27 height 27
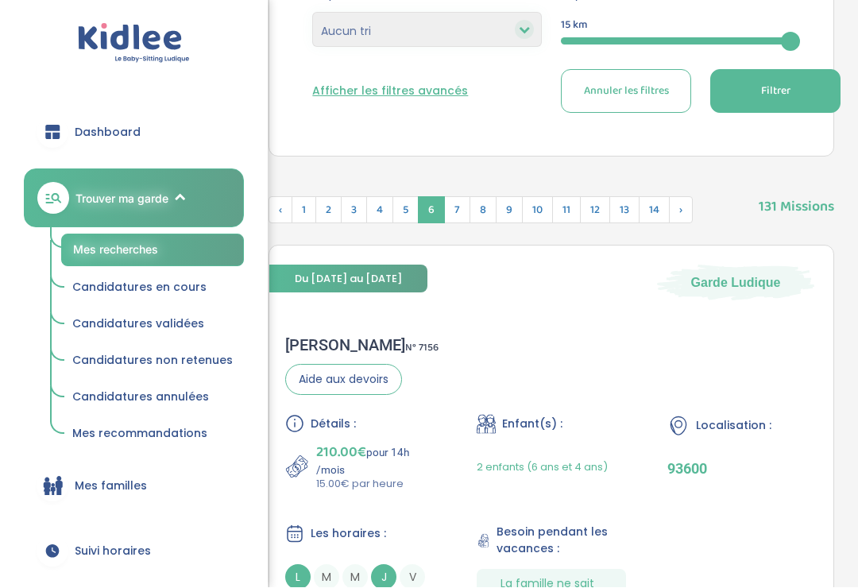
scroll to position [417, 0]
click at [469, 198] on span "7" at bounding box center [457, 209] width 26 height 27
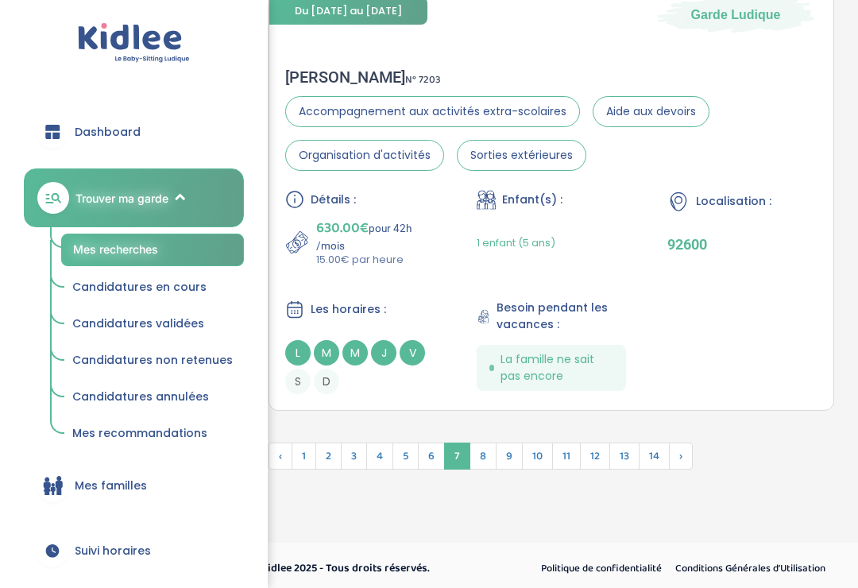
scroll to position [4332, 0]
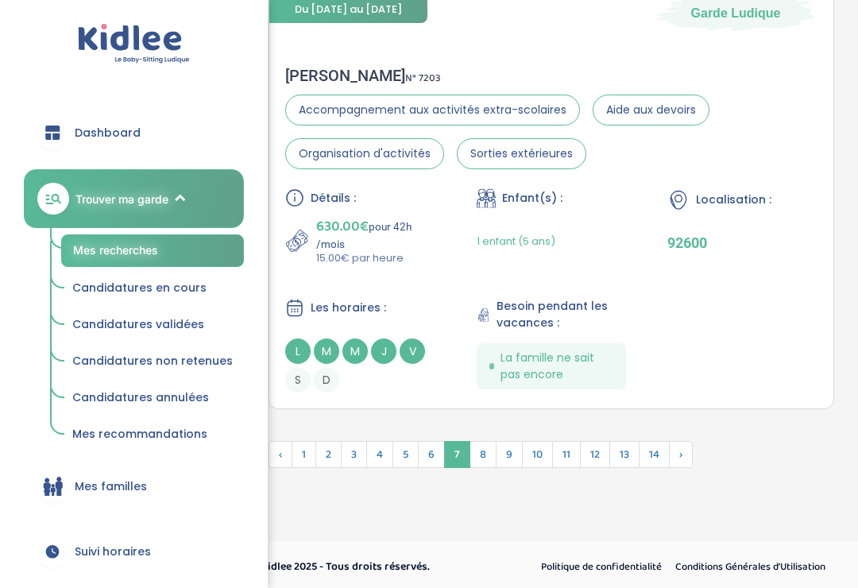
click at [489, 468] on span "8" at bounding box center [483, 454] width 27 height 27
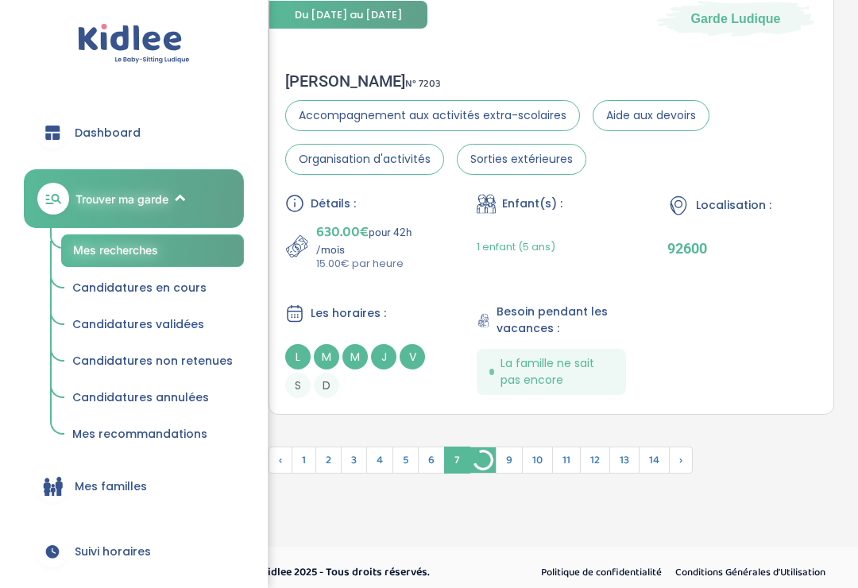
scroll to position [4273, 0]
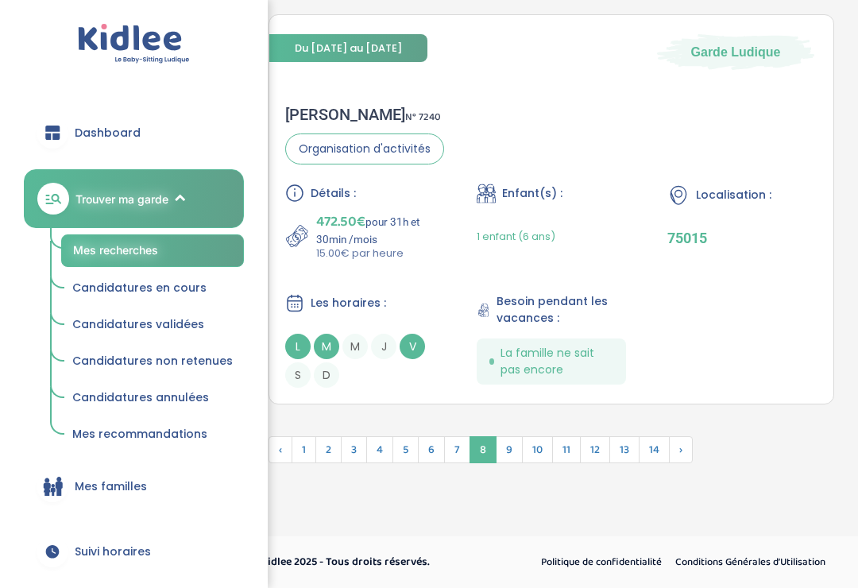
click at [548, 158] on div "[PERSON_NAME] N° 7240 Organisation d'activités Détails : 472.50€ pour 31h et 30…" at bounding box center [551, 246] width 564 height 315
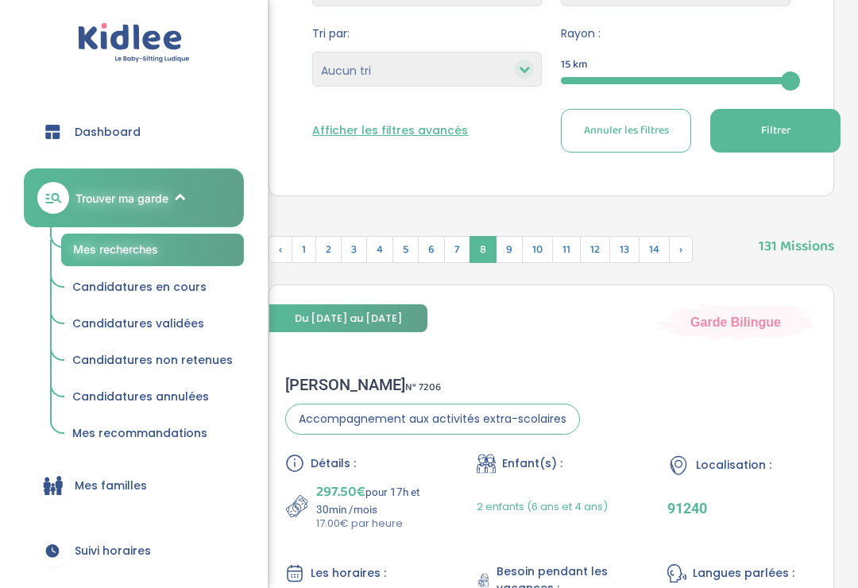
scroll to position [378, 0]
click at [518, 245] on span "9" at bounding box center [509, 249] width 27 height 27
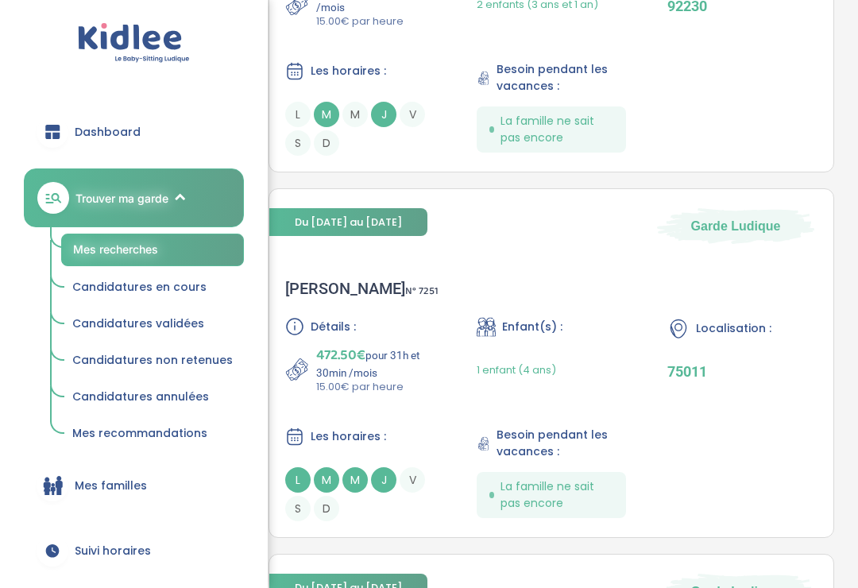
scroll to position [1736, 0]
click at [715, 262] on div "Du [DATE] au [DATE] Garde [PERSON_NAME] N° 7251 Détails : 472.50€ pour 31h et 3…" at bounding box center [552, 363] width 566 height 350
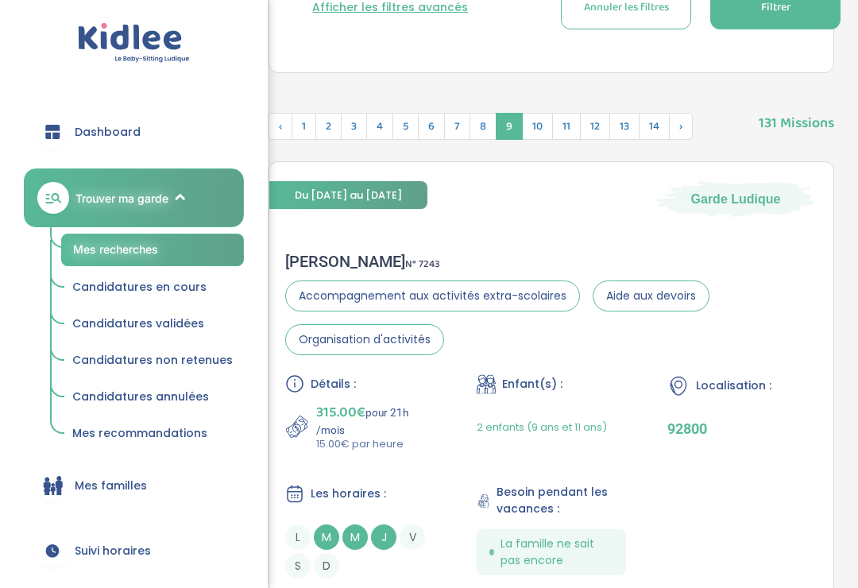
scroll to position [482, 0]
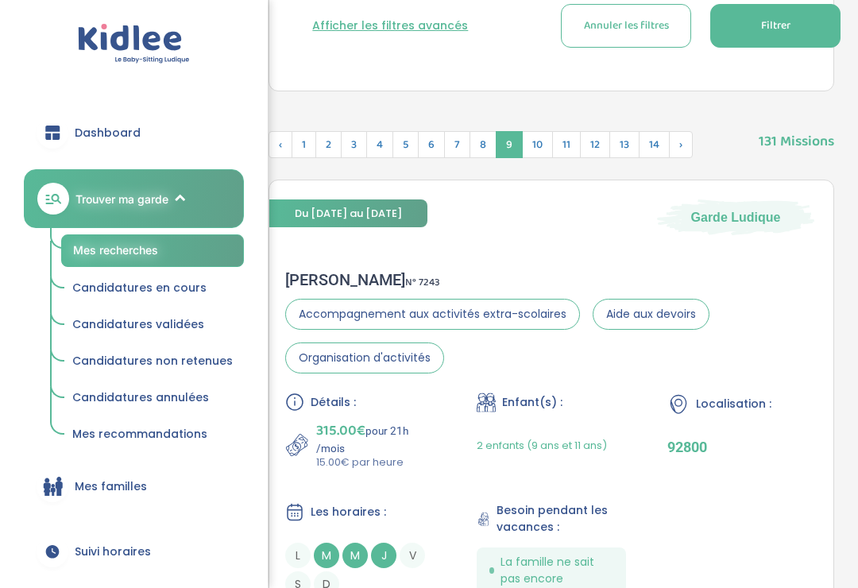
click at [543, 134] on span "10" at bounding box center [537, 144] width 31 height 27
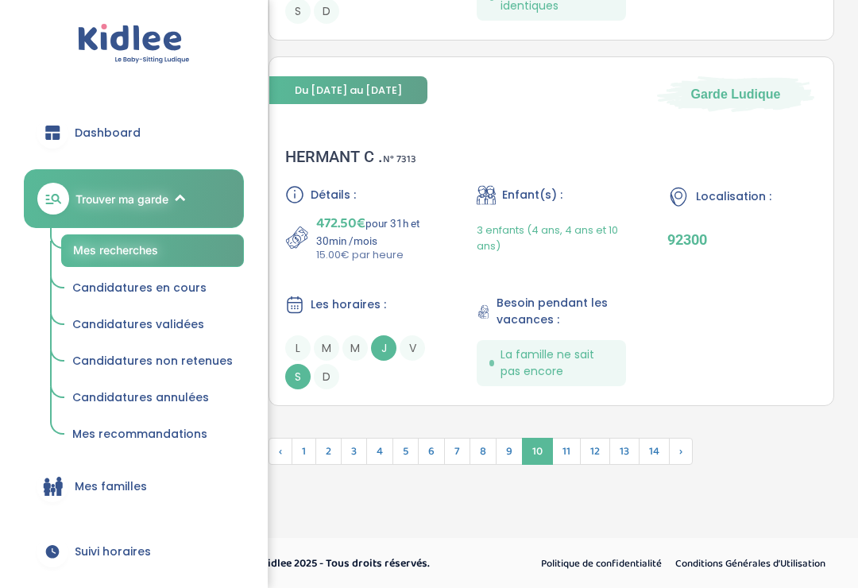
scroll to position [4189, 0]
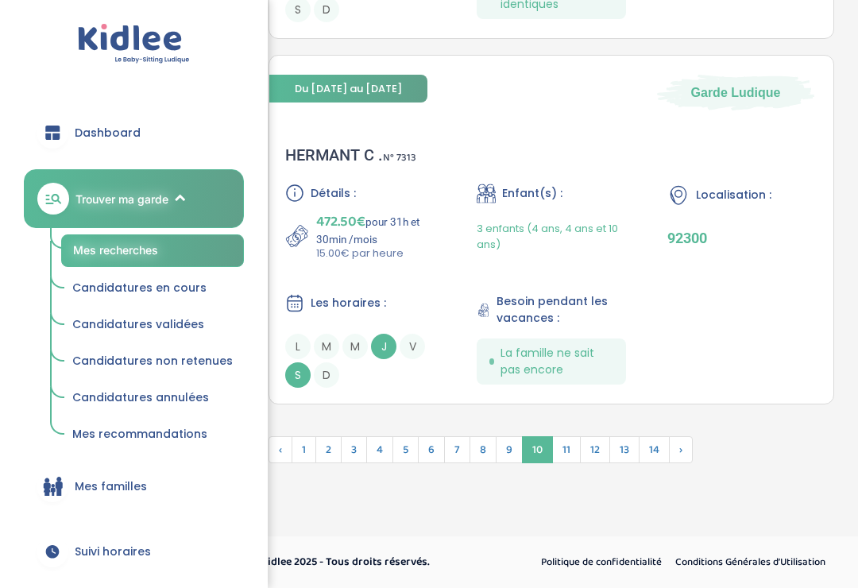
click at [573, 463] on span "11" at bounding box center [566, 449] width 29 height 27
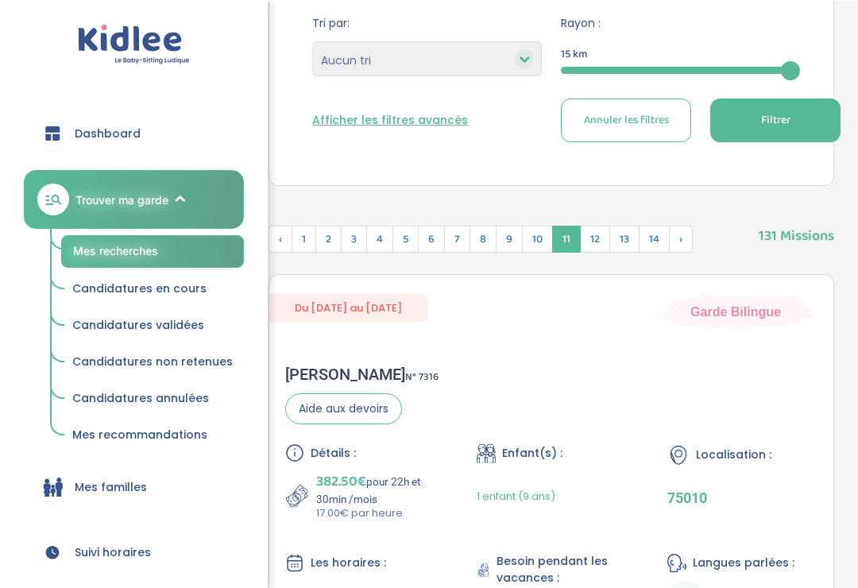
scroll to position [388, 0]
click at [597, 230] on span "12" at bounding box center [595, 239] width 30 height 27
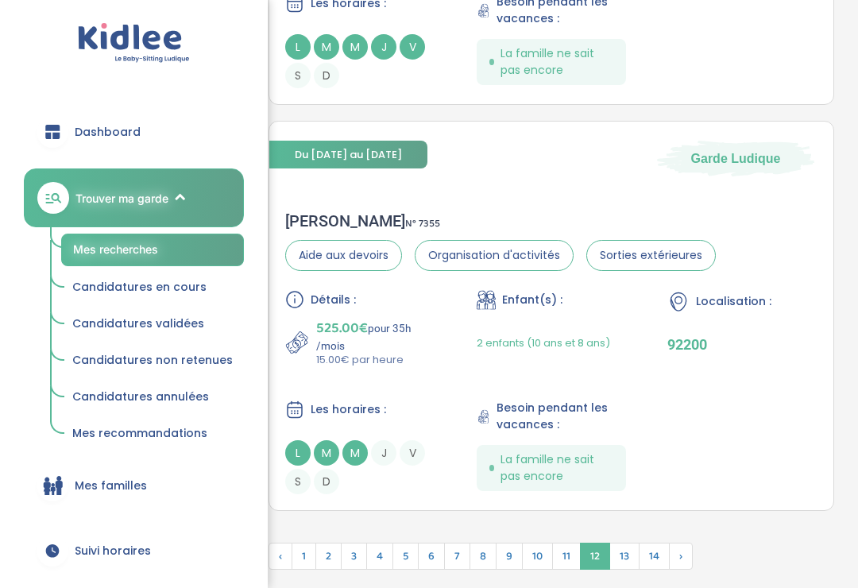
scroll to position [4311, 0]
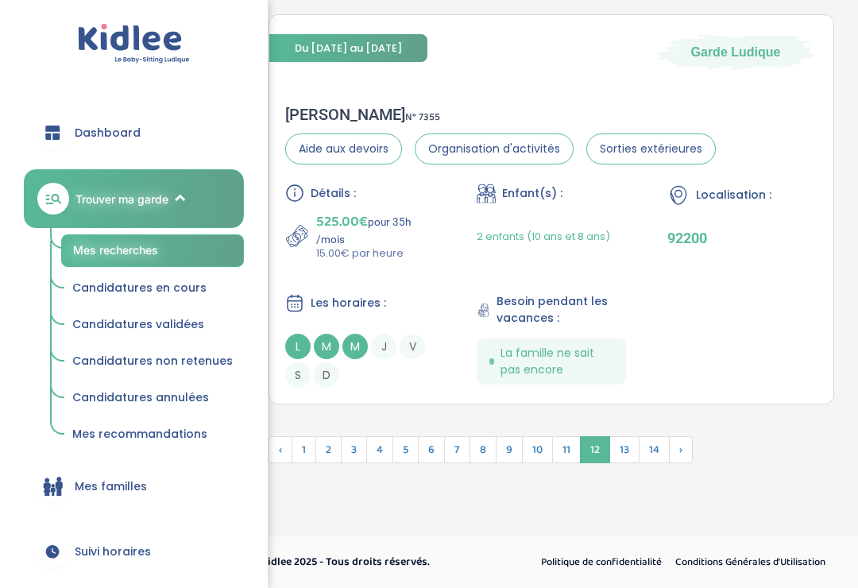
click at [628, 463] on span "13" at bounding box center [625, 449] width 30 height 27
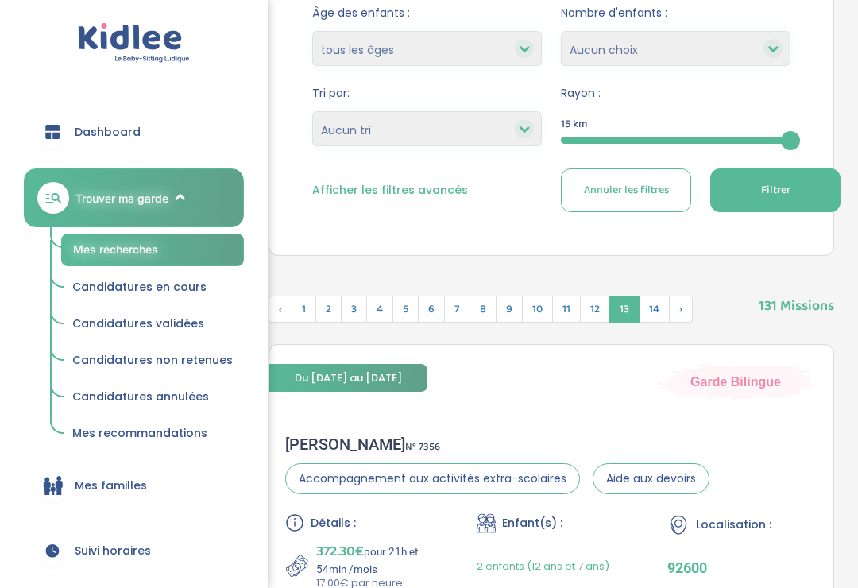
scroll to position [318, 0]
click at [658, 300] on span "14" at bounding box center [654, 309] width 31 height 27
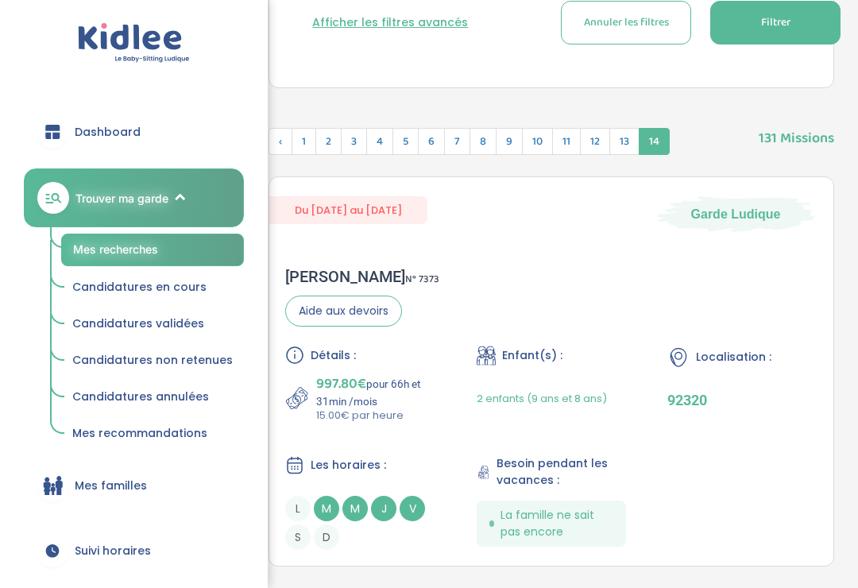
scroll to position [486, 0]
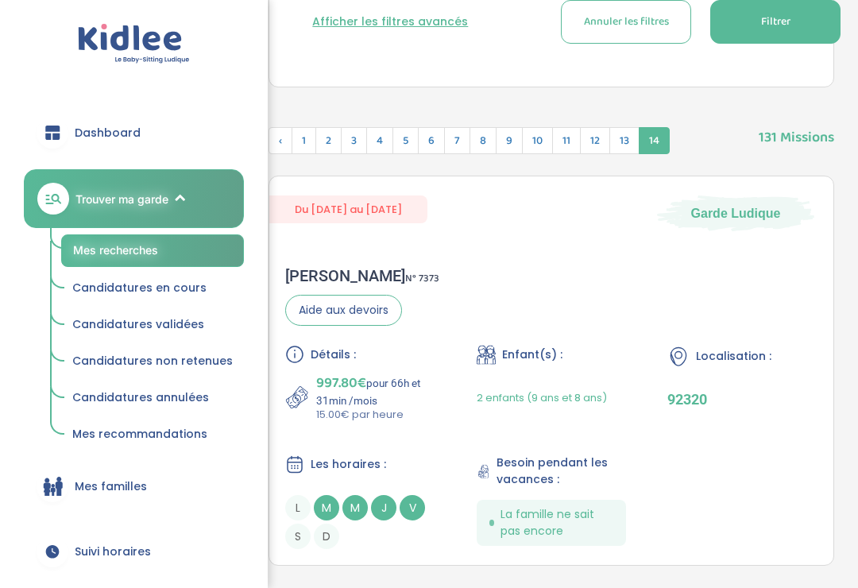
click at [105, 473] on link "Mes familles" at bounding box center [134, 486] width 220 height 57
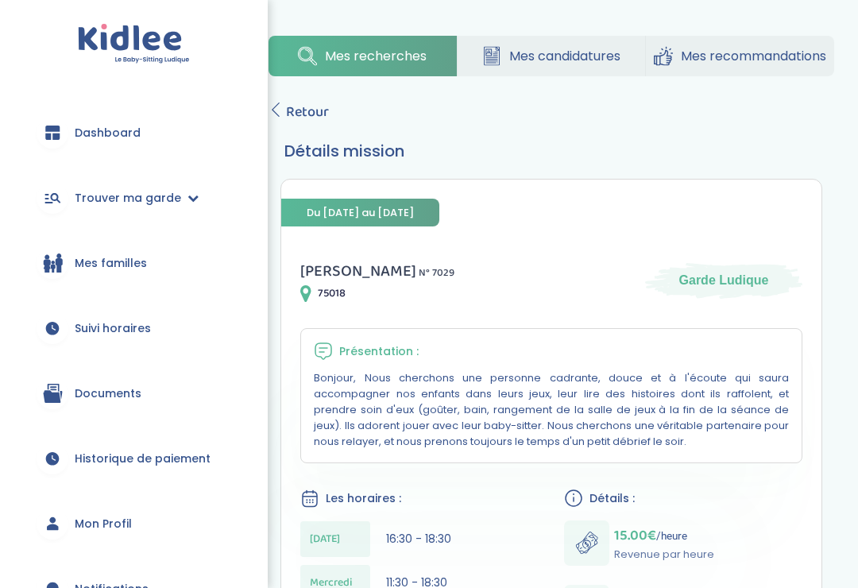
click at [281, 107] on icon at bounding box center [276, 110] width 14 height 14
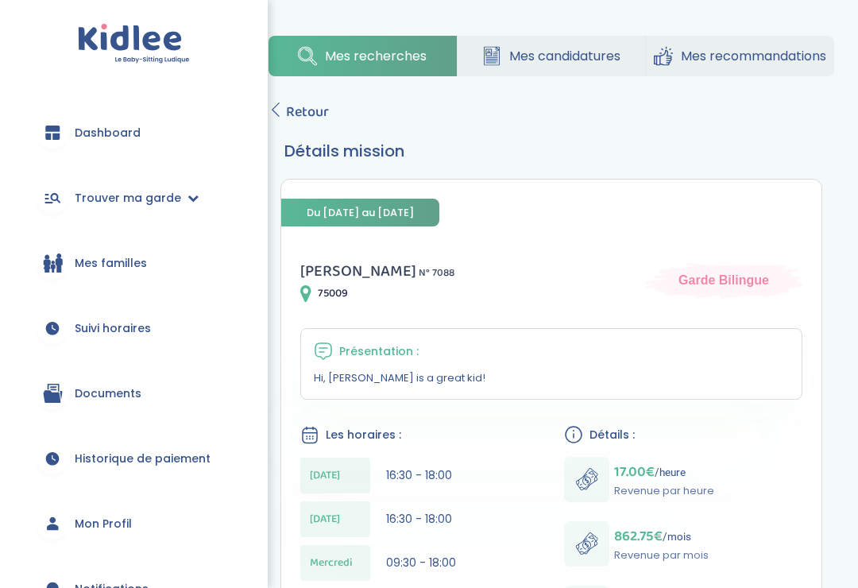
click at [280, 103] on icon at bounding box center [276, 110] width 14 height 14
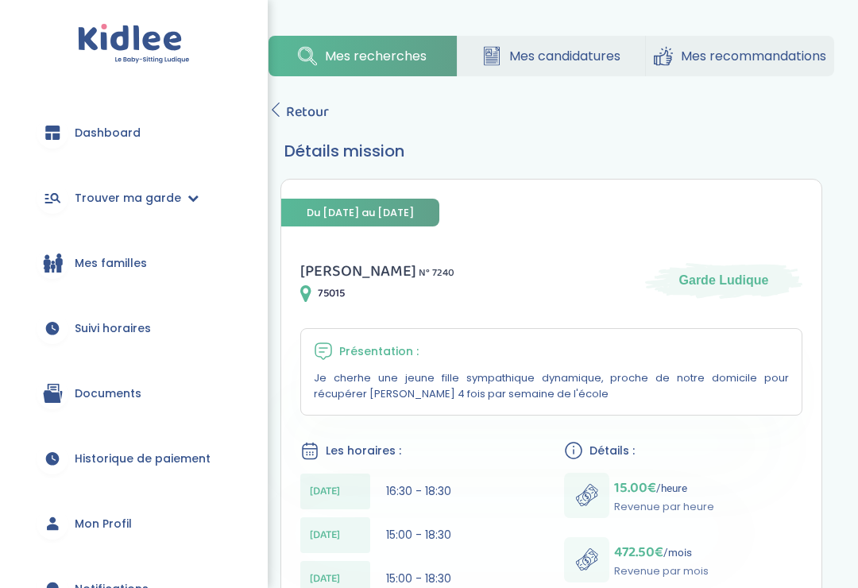
click at [291, 92] on div "Mes recherches Mes candidatures Mes recommandations Retour Détails mission Du […" at bounding box center [552, 594] width 614 height 1140
click at [292, 111] on span "Retour" at bounding box center [307, 112] width 43 height 22
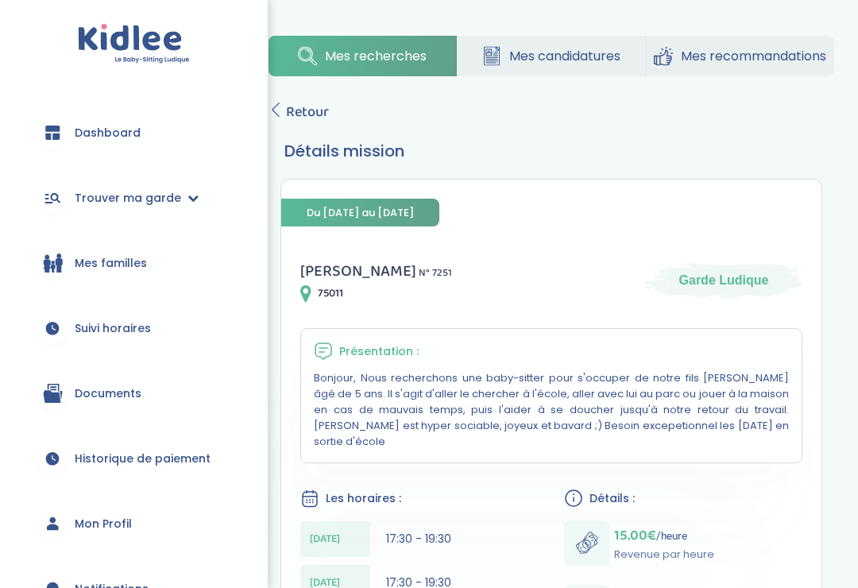
click at [293, 101] on span "Retour" at bounding box center [307, 112] width 43 height 22
